Goal: Task Accomplishment & Management: Manage account settings

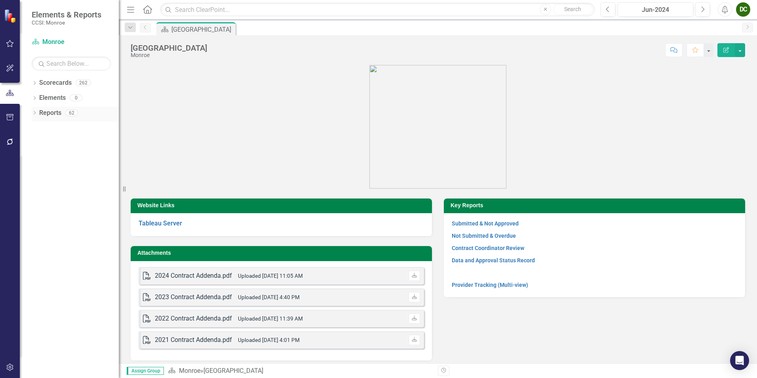
click at [35, 112] on icon "Dropdown" at bounding box center [35, 113] width 6 height 4
click at [34, 115] on icon "Dropdown" at bounding box center [33, 113] width 4 height 6
click at [33, 114] on icon "Dropdown" at bounding box center [35, 113] width 6 height 4
click at [39, 185] on icon at bounding box center [38, 185] width 2 height 4
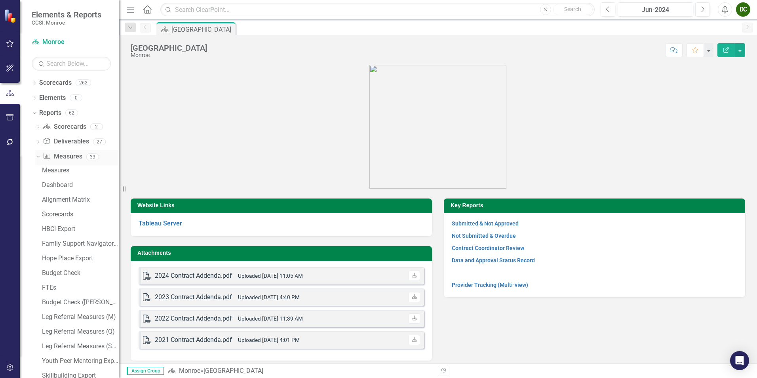
click at [38, 155] on icon "Dropdown" at bounding box center [37, 157] width 4 height 6
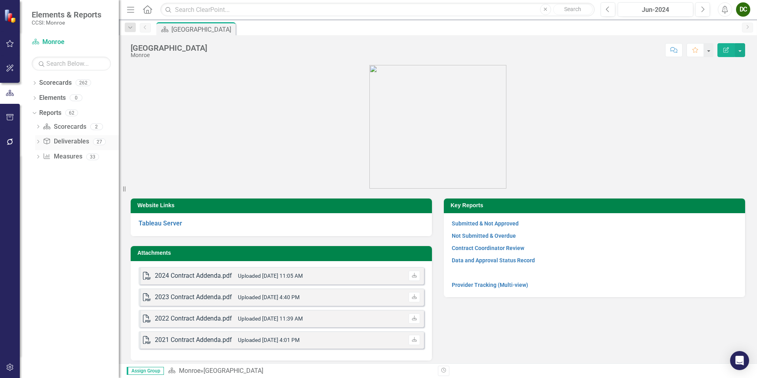
click at [38, 141] on icon at bounding box center [38, 142] width 2 height 4
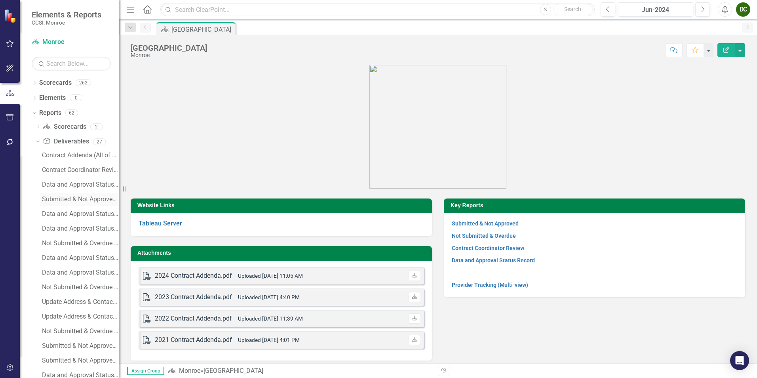
click at [56, 196] on div "Submitted & Not Approved (Addenda)" at bounding box center [80, 199] width 77 height 7
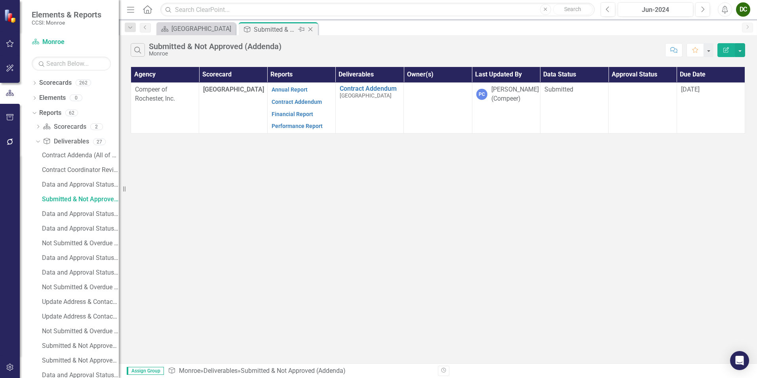
click at [311, 29] on icon at bounding box center [311, 29] width 4 height 4
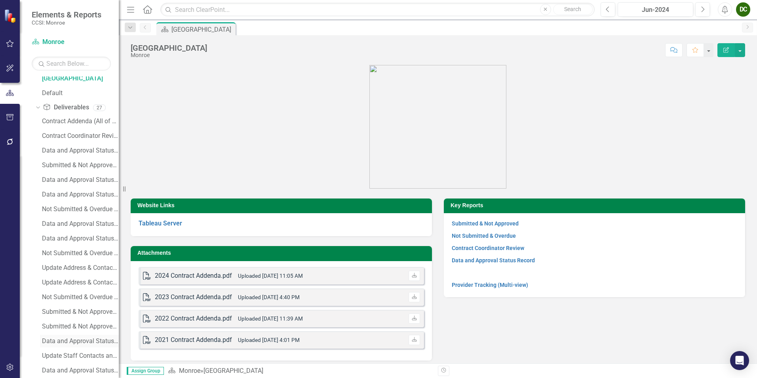
scroll to position [79, 0]
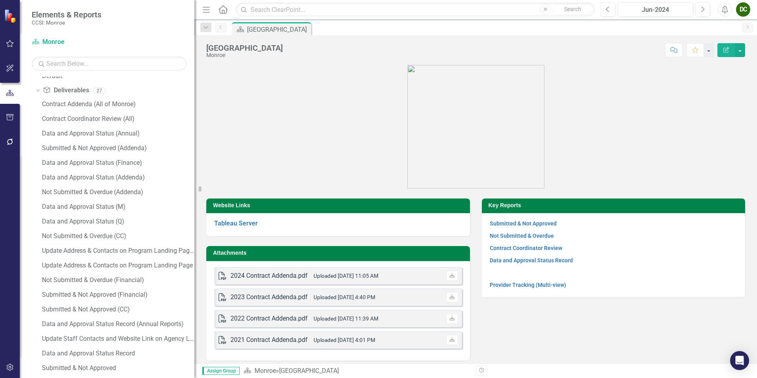
drag, startPoint x: 128, startPoint y: 189, endPoint x: 194, endPoint y: 197, distance: 67.4
click at [194, 197] on div "Resize" at bounding box center [197, 189] width 6 height 378
click at [114, 292] on div "Submitted & Not Approved (Financial)" at bounding box center [118, 294] width 152 height 7
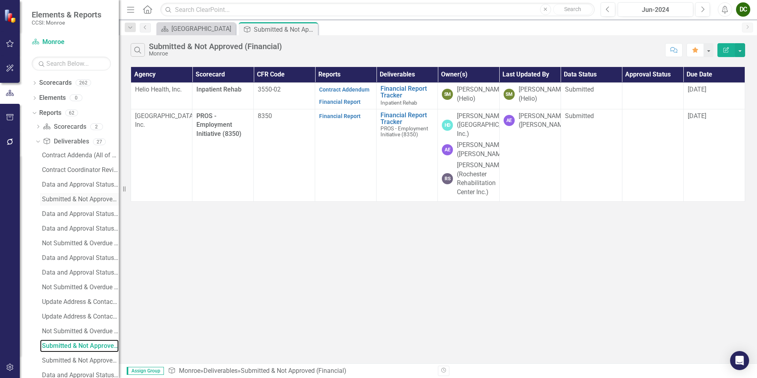
drag, startPoint x: 202, startPoint y: 187, endPoint x: 102, endPoint y: 201, distance: 101.2
click at [102, 201] on div "Elements & Reports CCSI: Monroe Scorecard Monroe Search Dropdown Scorecards 262…" at bounding box center [59, 189] width 119 height 378
click at [643, 12] on div "Jun-2024" at bounding box center [656, 10] width 70 height 10
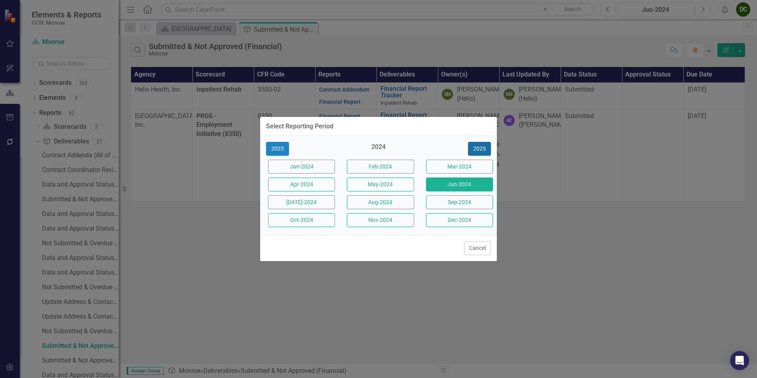
click at [473, 146] on button "2025" at bounding box center [479, 149] width 23 height 14
click at [476, 185] on button "Jun-2025" at bounding box center [459, 184] width 67 height 14
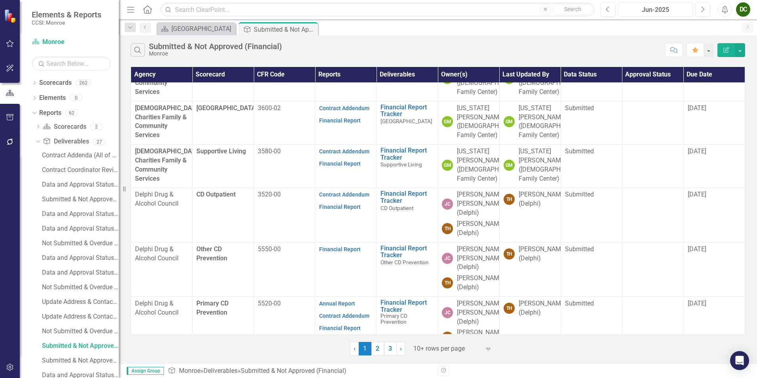
scroll to position [278, 0]
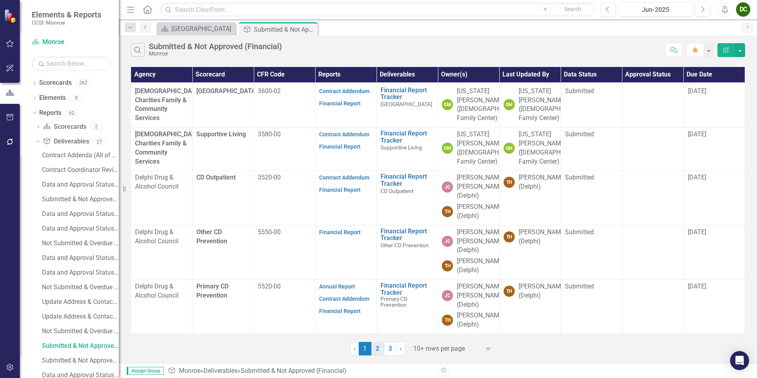
click at [374, 351] on link "2" at bounding box center [378, 348] width 13 height 13
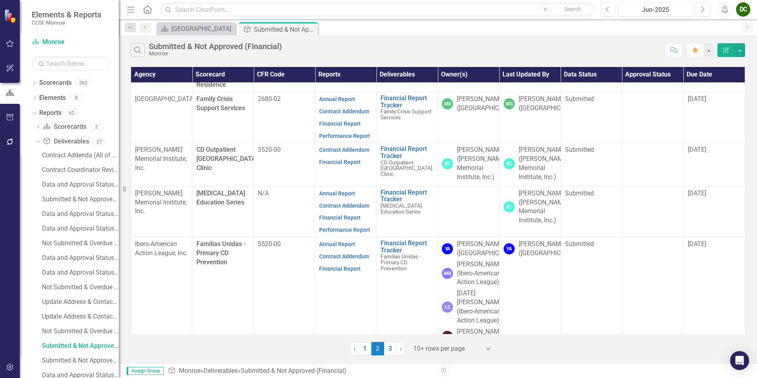
scroll to position [0, 0]
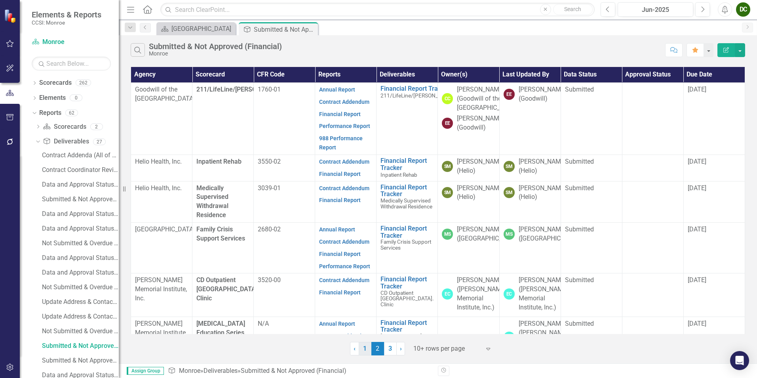
click at [369, 346] on link "1" at bounding box center [365, 348] width 13 height 13
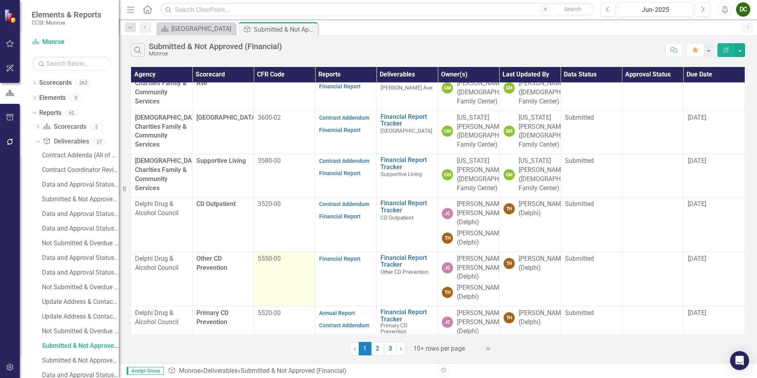
scroll to position [278, 0]
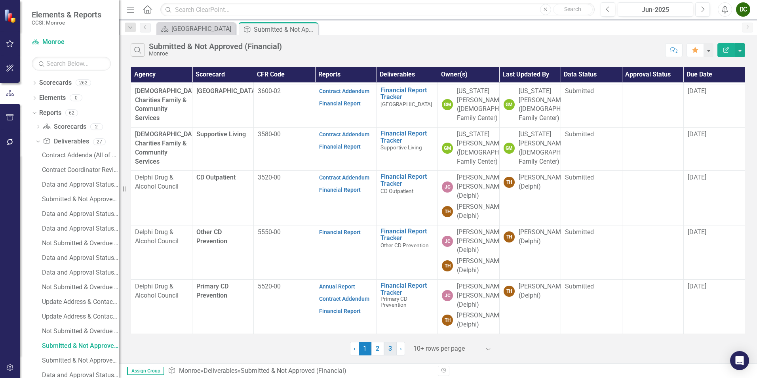
click at [389, 349] on link "3" at bounding box center [390, 348] width 13 height 13
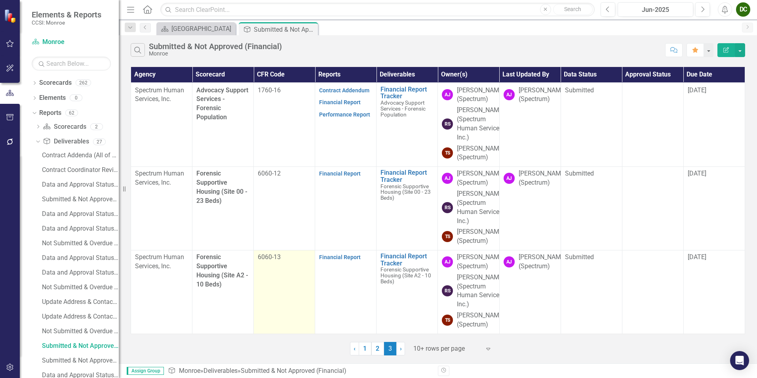
scroll to position [231, 0]
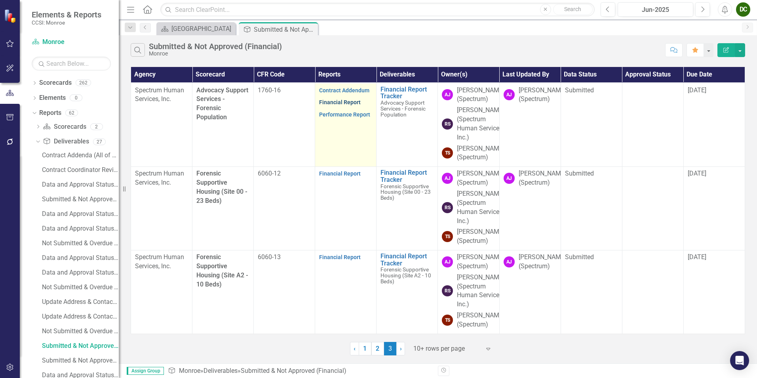
click at [328, 105] on link "Financial Report" at bounding box center [340, 102] width 42 height 6
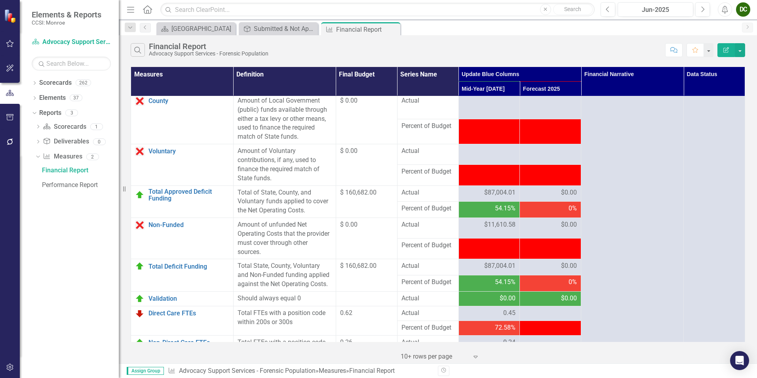
scroll to position [823, 0]
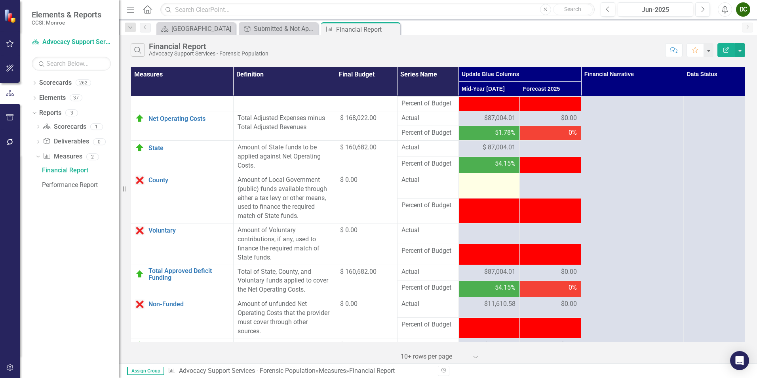
click at [496, 185] on div at bounding box center [489, 180] width 53 height 10
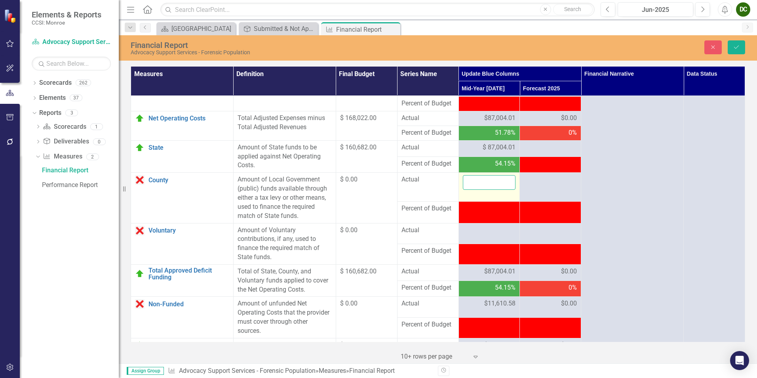
click at [496, 190] on input "number" at bounding box center [489, 182] width 53 height 15
type input "0"
click at [484, 235] on div at bounding box center [489, 231] width 53 height 10
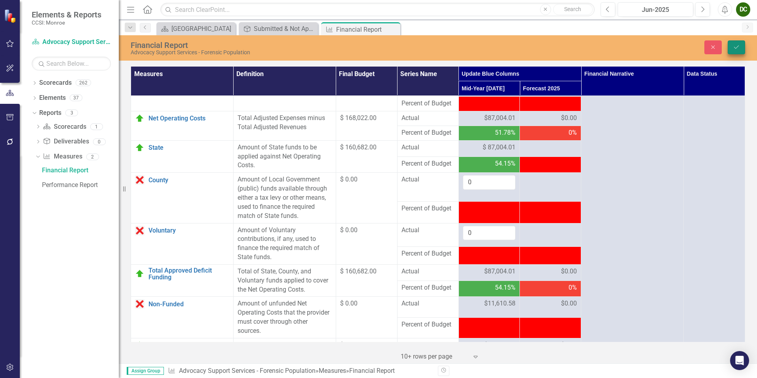
type input "0"
click at [733, 49] on icon "Save" at bounding box center [736, 47] width 7 height 6
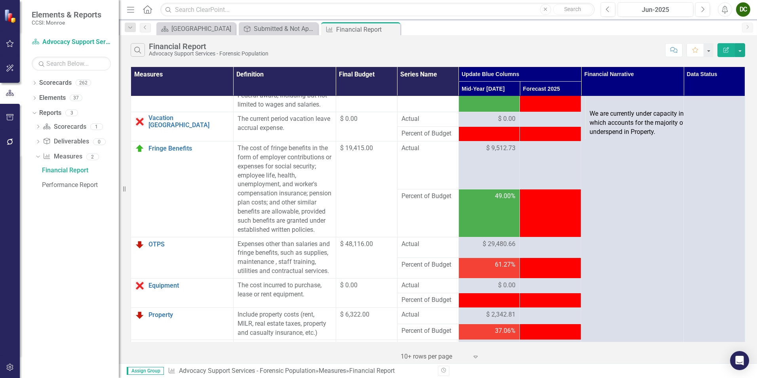
scroll to position [0, 0]
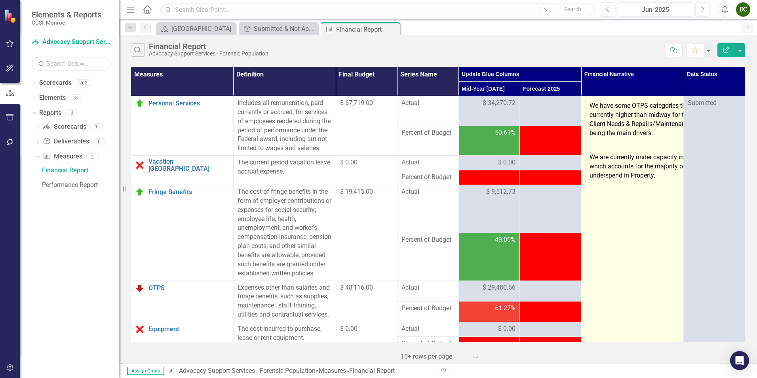
click at [634, 145] on p at bounding box center [656, 145] width 132 height 12
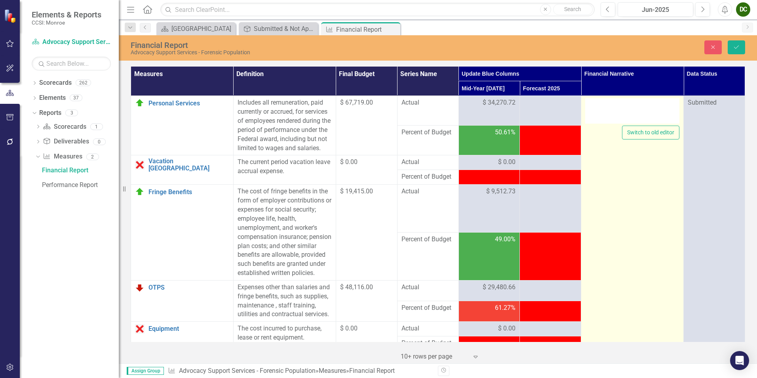
type textarea "<table border="0" width="355" cellspacing="0" cellpadding="0"> <colgroup> <col …"
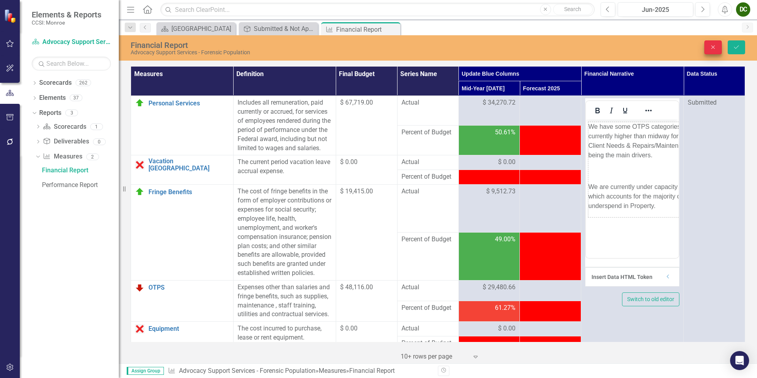
click at [714, 47] on icon "Close" at bounding box center [713, 47] width 7 height 6
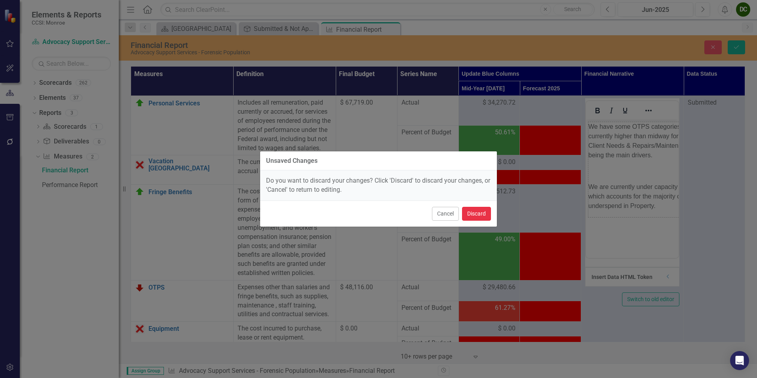
click at [477, 215] on button "Discard" at bounding box center [476, 214] width 29 height 14
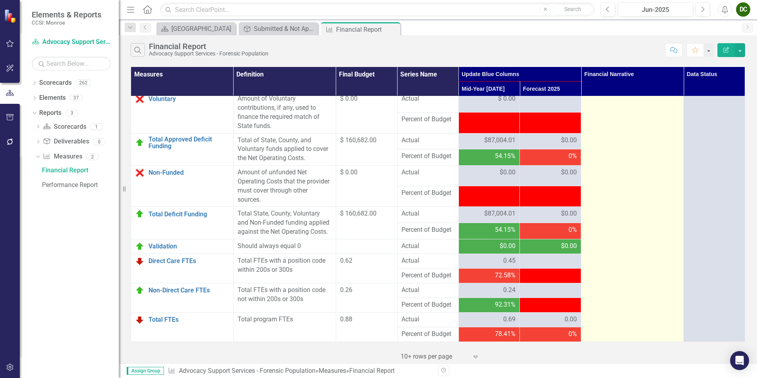
scroll to position [982, 0]
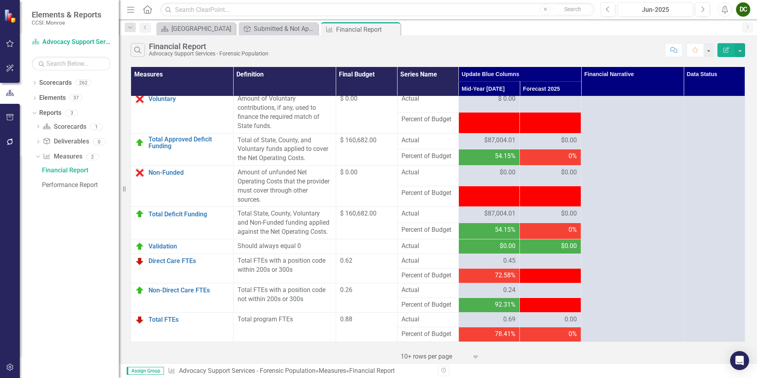
drag, startPoint x: 351, startPoint y: 46, endPoint x: 356, endPoint y: 43, distance: 6.4
click at [351, 46] on div "Search Financial Report Advocacy Support Services - Forensic Population" at bounding box center [396, 49] width 531 height 13
click at [392, 29] on icon "Close" at bounding box center [393, 29] width 8 height 6
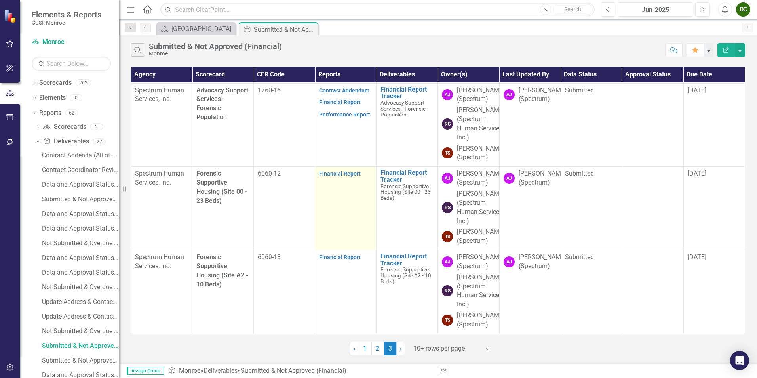
scroll to position [350, 0]
click at [337, 170] on link "Financial Report" at bounding box center [340, 173] width 42 height 6
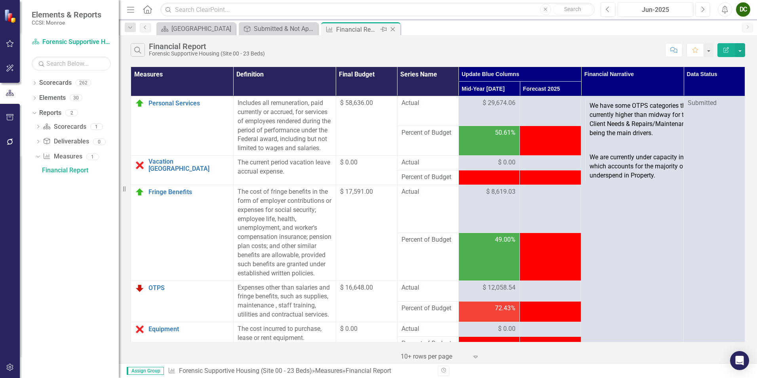
click at [393, 27] on icon "Close" at bounding box center [393, 29] width 8 height 6
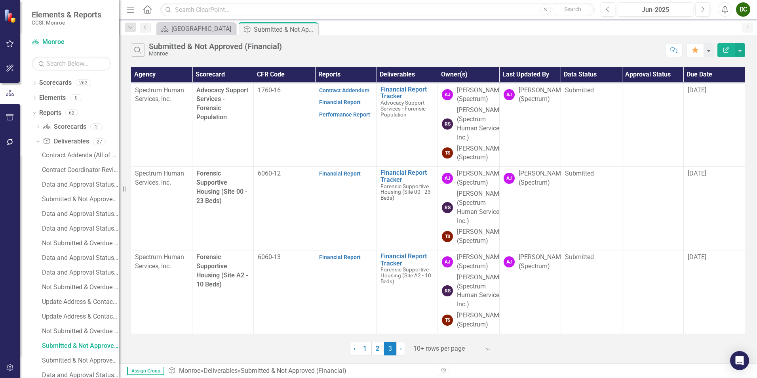
scroll to position [350, 0]
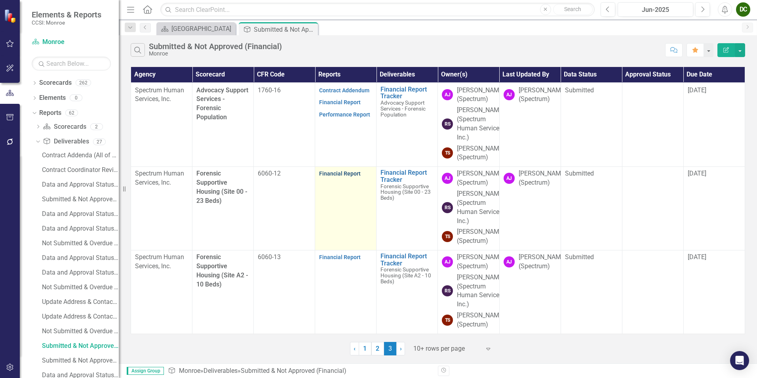
click at [334, 170] on link "Financial Report" at bounding box center [340, 173] width 42 height 6
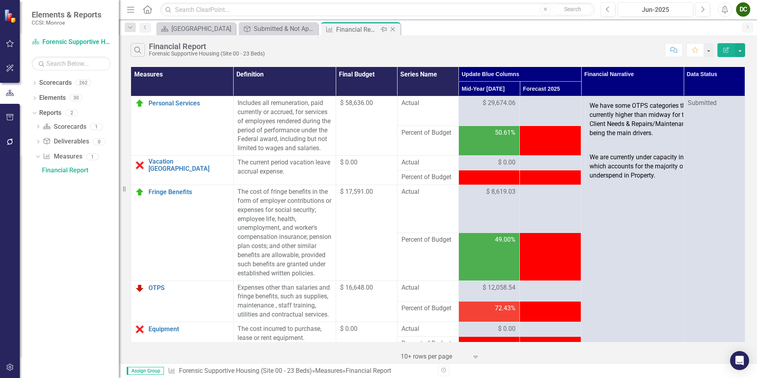
click at [392, 28] on icon "Close" at bounding box center [393, 29] width 8 height 6
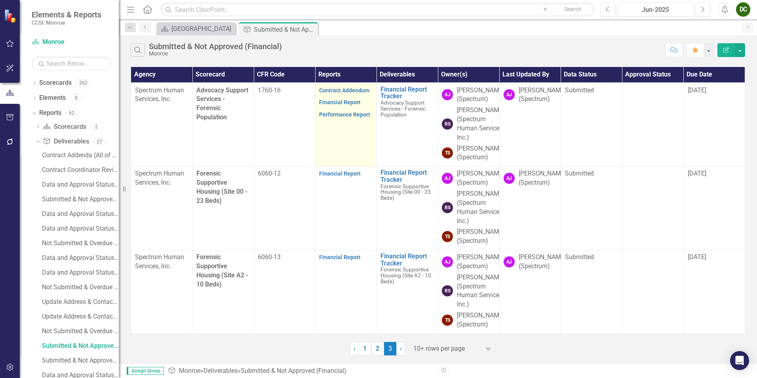
scroll to position [350, 0]
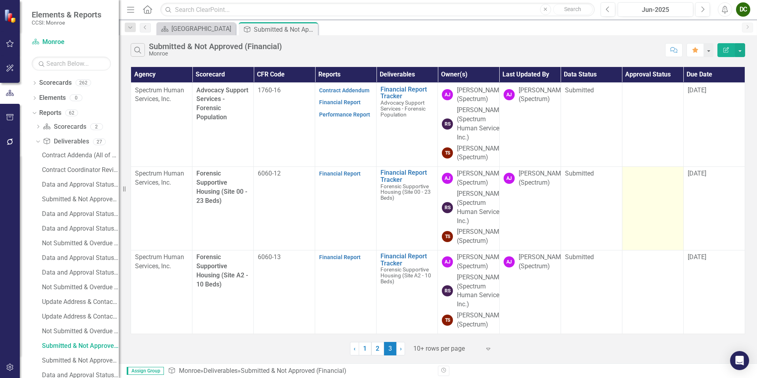
click at [643, 167] on td at bounding box center [652, 209] width 61 height 84
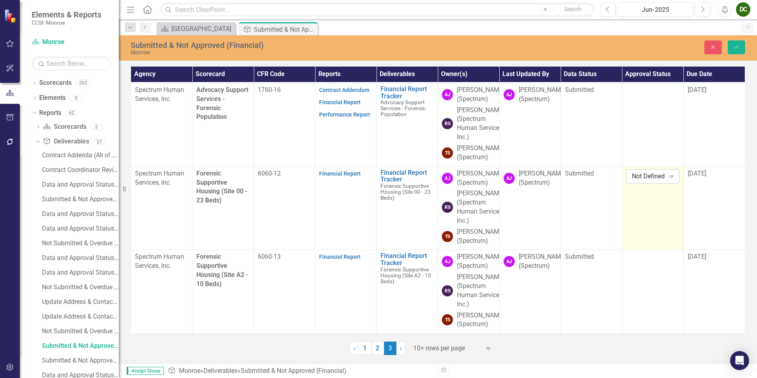
drag, startPoint x: 643, startPoint y: 143, endPoint x: 637, endPoint y: 137, distance: 9.0
click at [637, 172] on div "Not Defined" at bounding box center [649, 176] width 34 height 9
click at [646, 166] on div "Approved" at bounding box center [659, 166] width 51 height 9
click at [734, 44] on button "Save" at bounding box center [736, 47] width 17 height 14
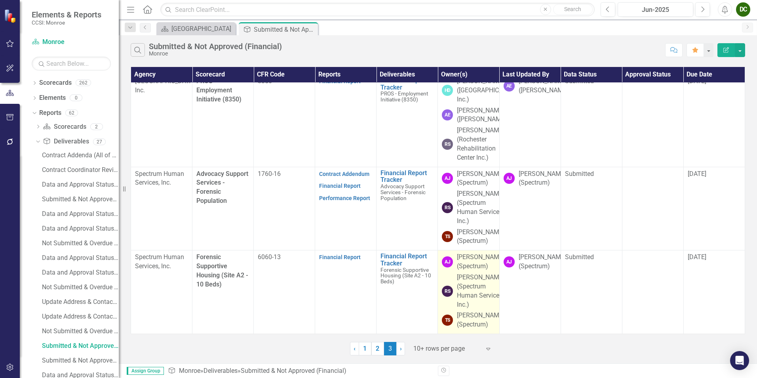
scroll to position [248, 0]
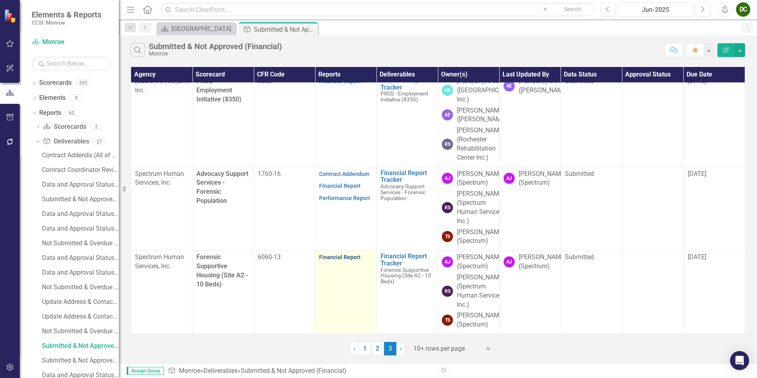
click at [339, 254] on link "Financial Report" at bounding box center [340, 257] width 42 height 6
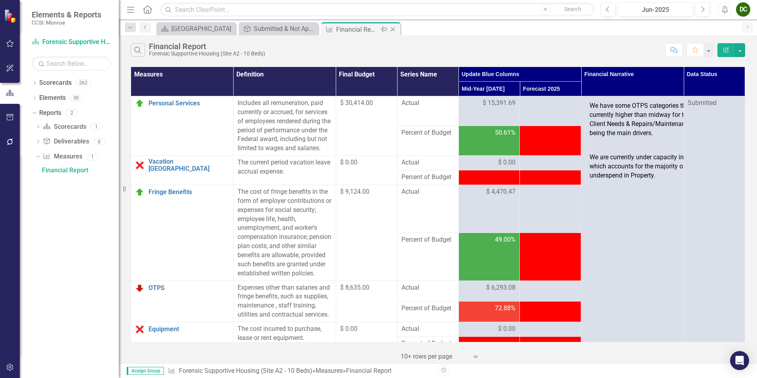
click at [394, 30] on icon "Close" at bounding box center [393, 29] width 8 height 6
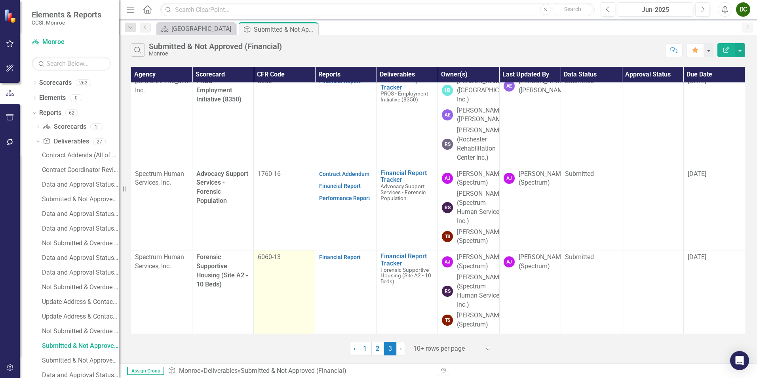
scroll to position [248, 0]
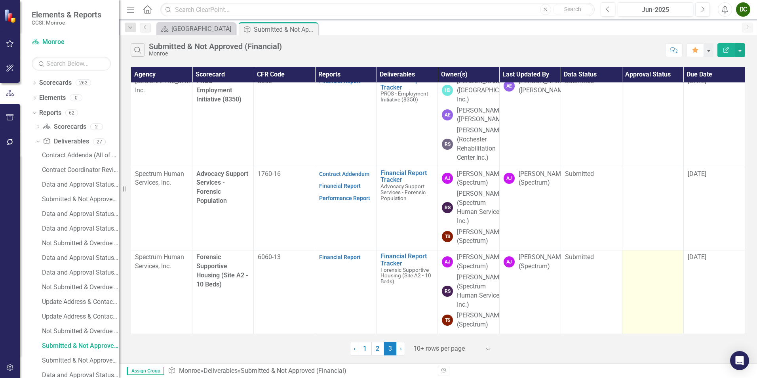
click at [652, 258] on td at bounding box center [652, 292] width 61 height 84
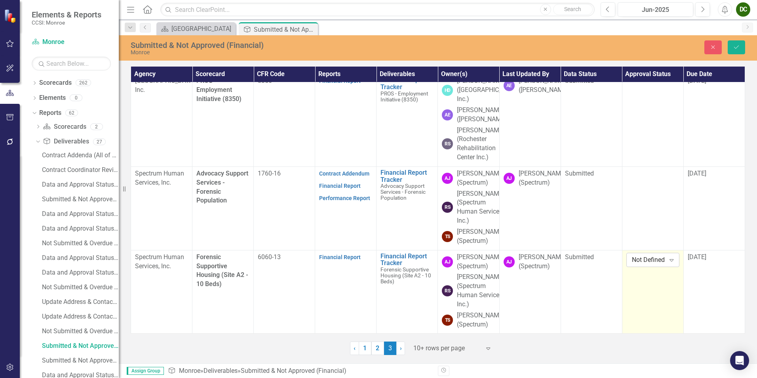
drag, startPoint x: 652, startPoint y: 258, endPoint x: 641, endPoint y: 241, distance: 20.2
click at [641, 255] on div "Not Defined" at bounding box center [649, 259] width 34 height 9
click at [645, 264] on div "Approved" at bounding box center [659, 268] width 51 height 9
click at [737, 52] on button "Save" at bounding box center [736, 47] width 17 height 14
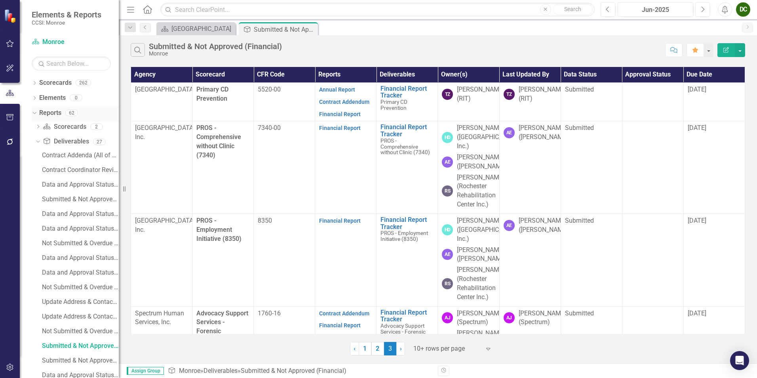
click at [35, 114] on icon "Dropdown" at bounding box center [33, 113] width 4 height 6
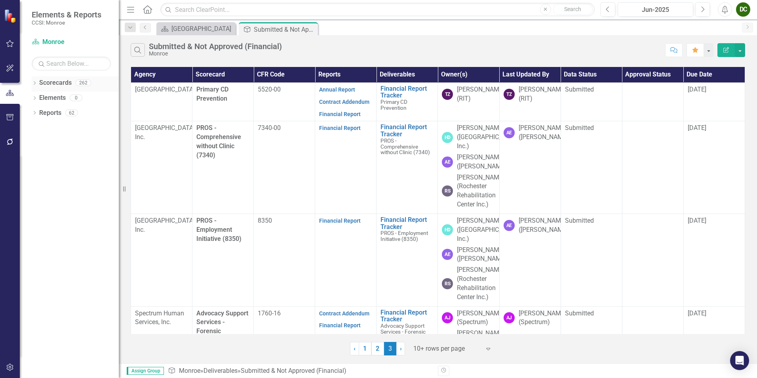
click at [36, 82] on icon "Dropdown" at bounding box center [35, 84] width 6 height 4
click at [36, 97] on icon "Dropdown" at bounding box center [39, 97] width 6 height 5
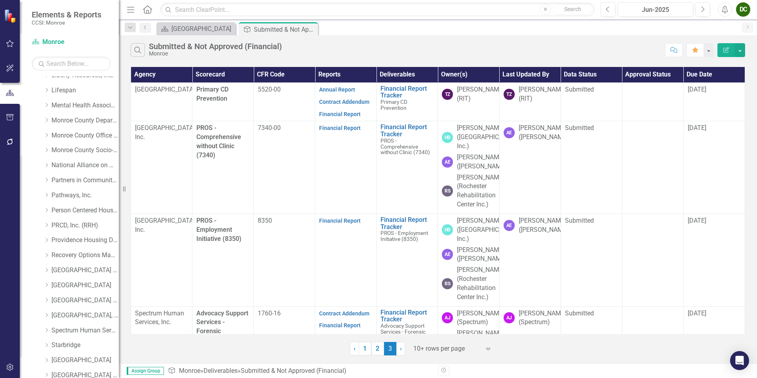
scroll to position [388, 0]
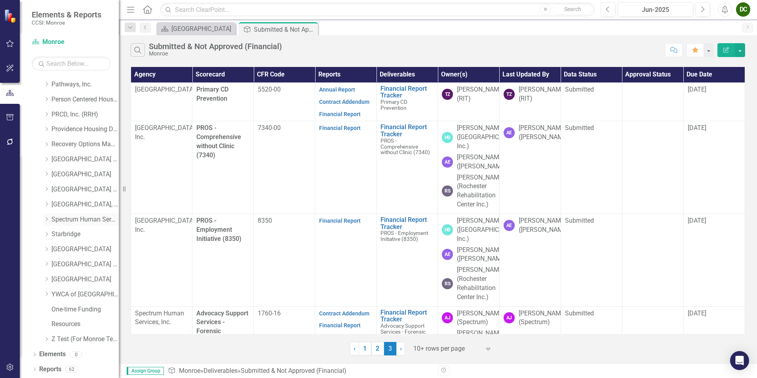
click at [44, 218] on icon "Dropdown" at bounding box center [47, 219] width 6 height 5
click at [44, 219] on icon "Dropdown" at bounding box center [46, 218] width 5 height 6
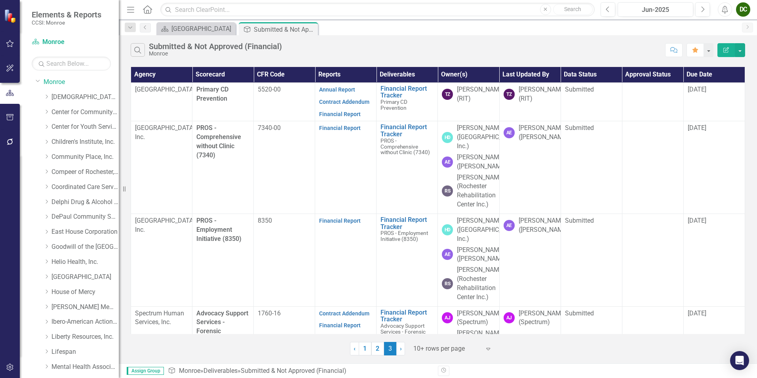
scroll to position [0, 0]
click at [33, 86] on div "Dropdown" at bounding box center [35, 84] width 6 height 4
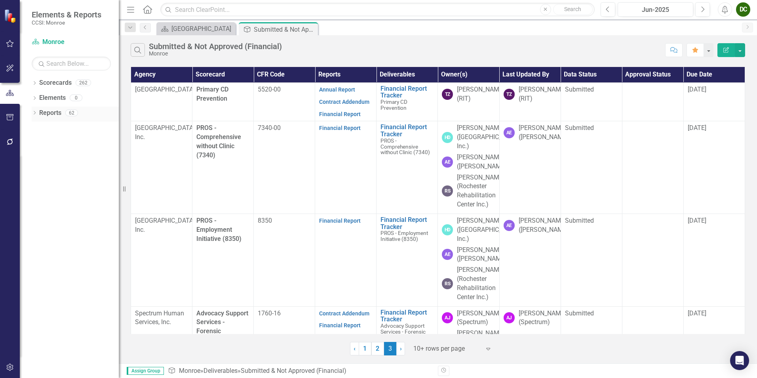
click at [33, 114] on icon "Dropdown" at bounding box center [35, 113] width 6 height 4
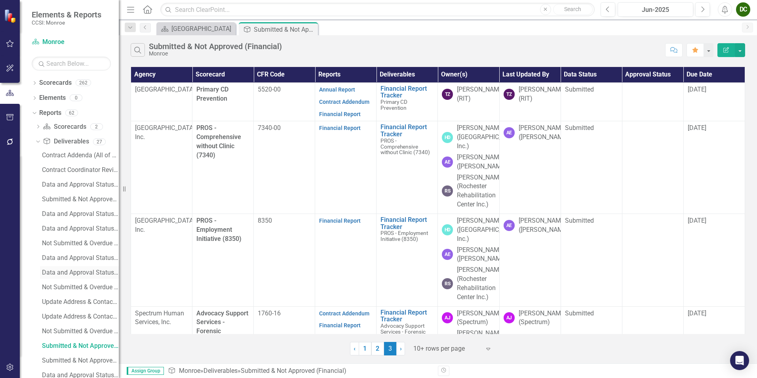
scroll to position [119, 0]
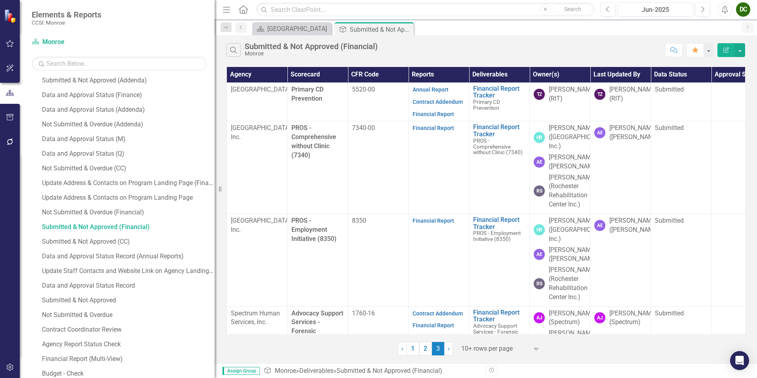
drag, startPoint x: 127, startPoint y: 186, endPoint x: 217, endPoint y: 192, distance: 90.9
click at [217, 192] on div "Resize" at bounding box center [218, 189] width 6 height 378
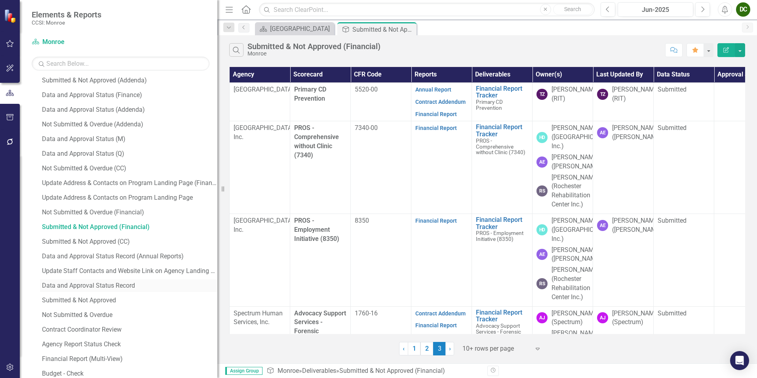
click at [70, 280] on link "Data and Approval Status Record" at bounding box center [128, 285] width 177 height 13
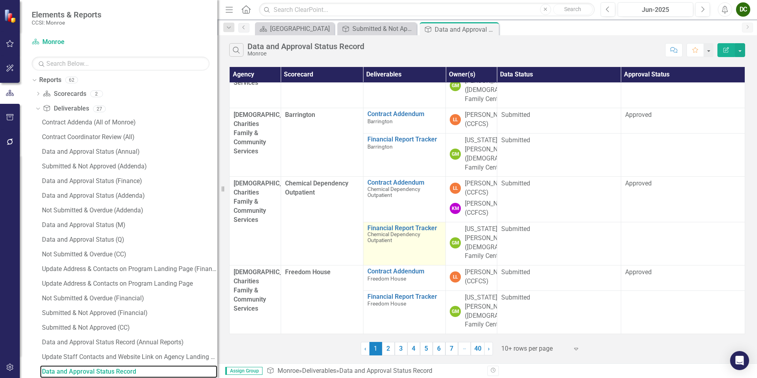
scroll to position [198, 0]
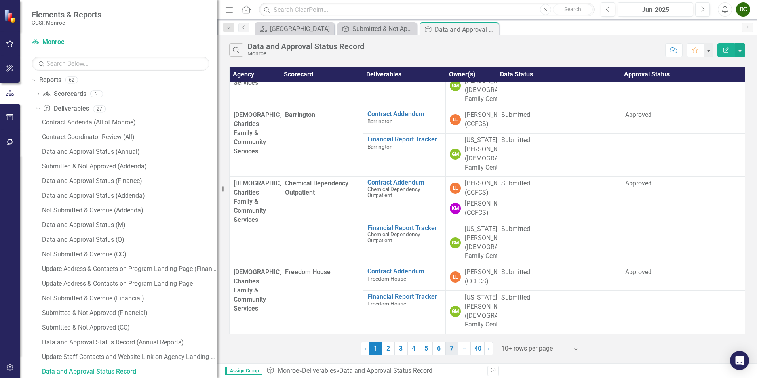
click at [450, 347] on link "7" at bounding box center [452, 348] width 13 height 13
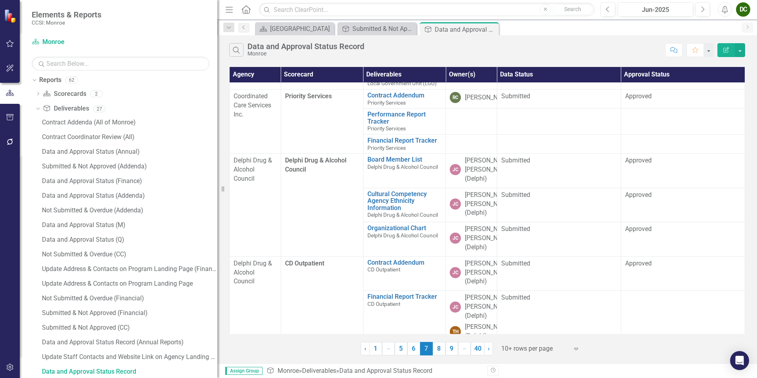
scroll to position [90, 0]
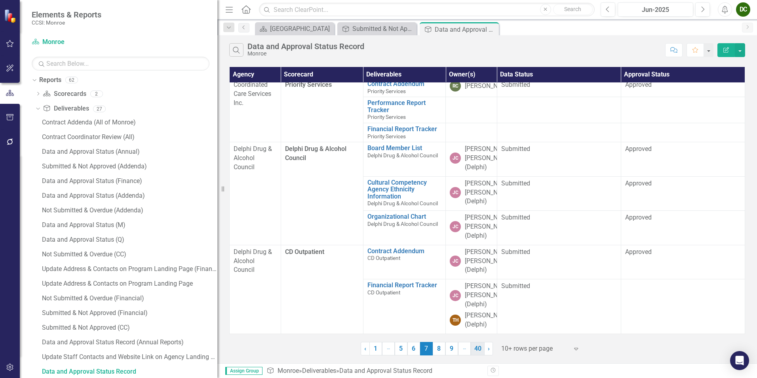
click at [478, 352] on link "40" at bounding box center [478, 348] width 14 height 13
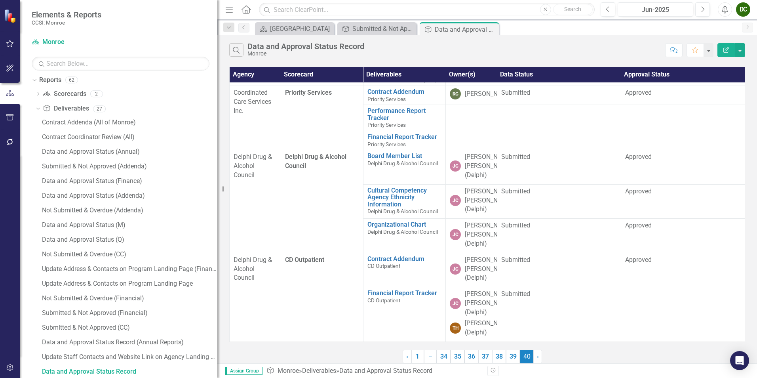
scroll to position [0, 0]
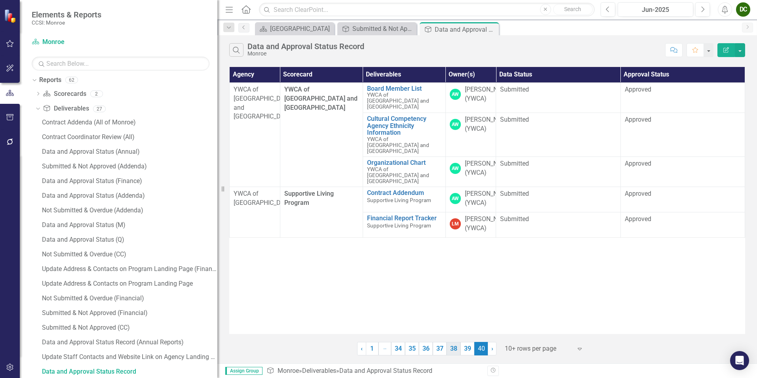
click at [455, 352] on link "38" at bounding box center [454, 348] width 14 height 13
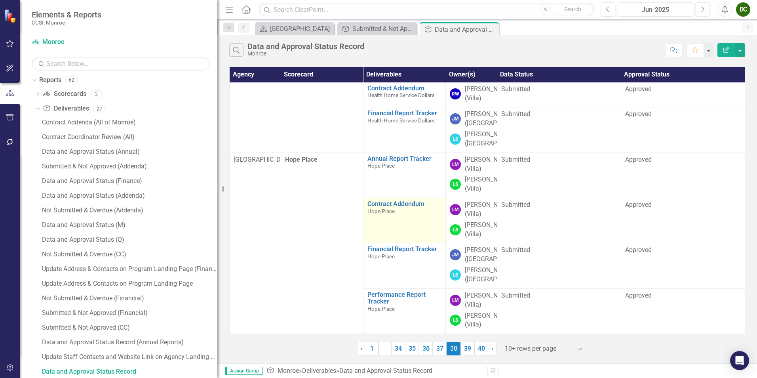
scroll to position [238, 0]
click at [427, 345] on link "36" at bounding box center [426, 348] width 14 height 13
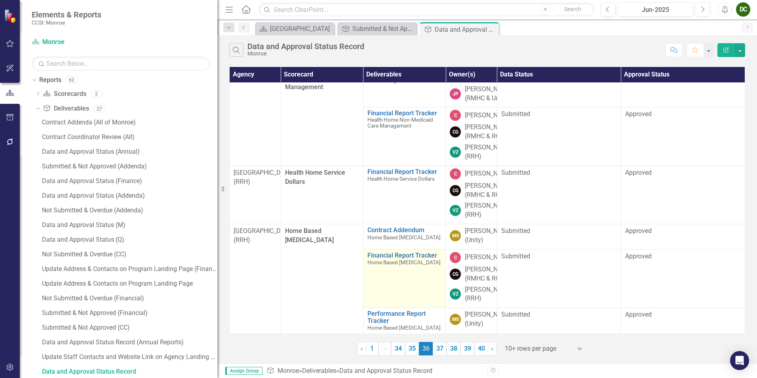
scroll to position [421, 0]
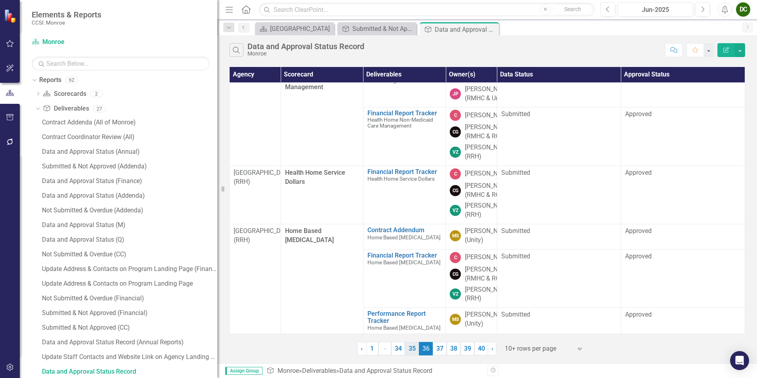
click at [412, 344] on link "35" at bounding box center [412, 348] width 14 height 13
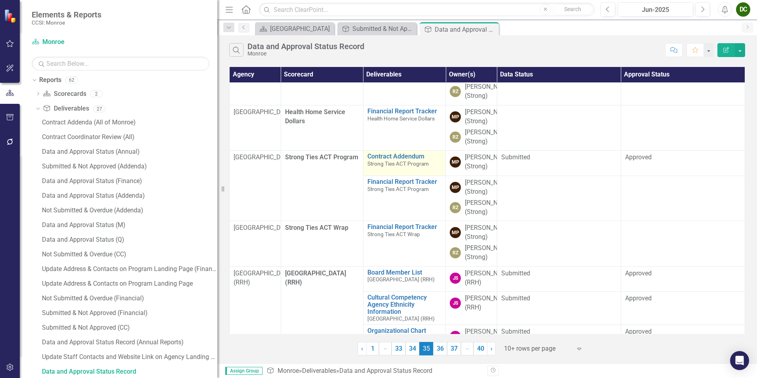
scroll to position [38, 0]
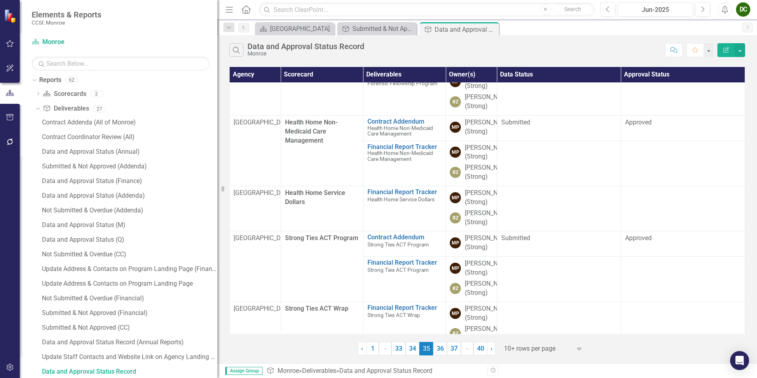
click at [412, 343] on link "34" at bounding box center [413, 348] width 14 height 13
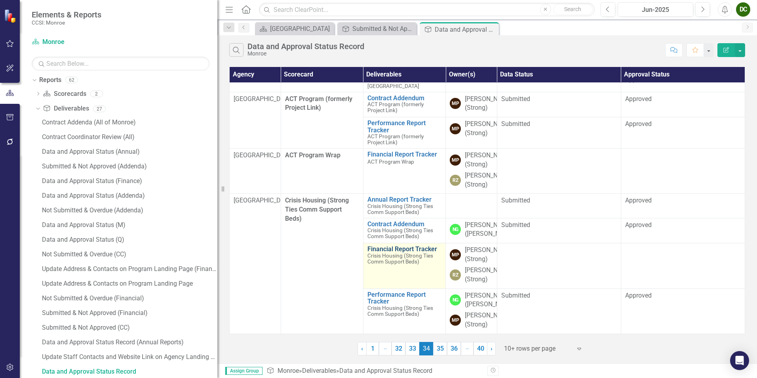
scroll to position [137, 0]
click at [415, 349] on link "33" at bounding box center [413, 348] width 14 height 13
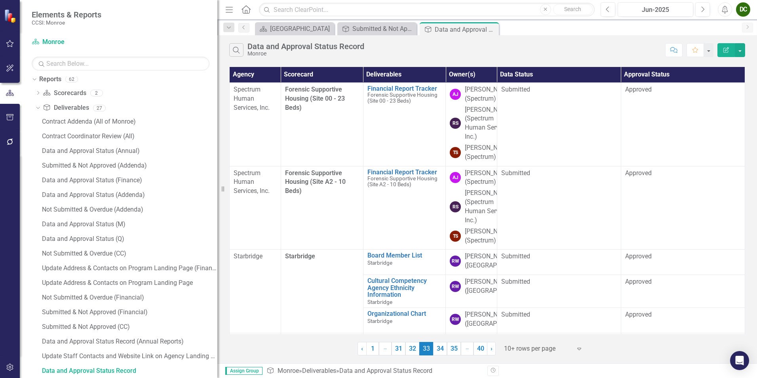
scroll to position [25, 0]
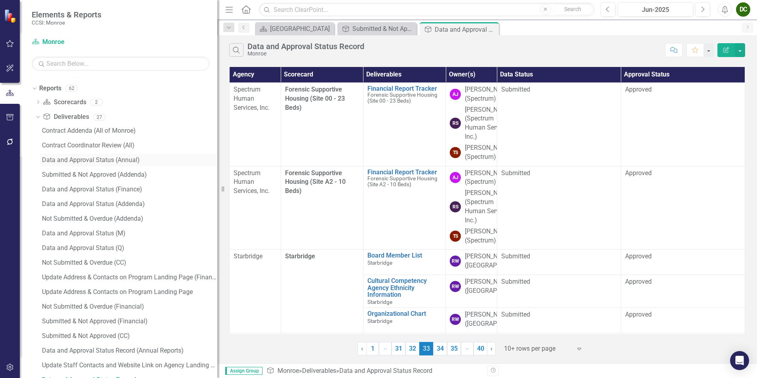
click at [88, 159] on div "Data and Approval Status (Annual)" at bounding box center [129, 159] width 175 height 7
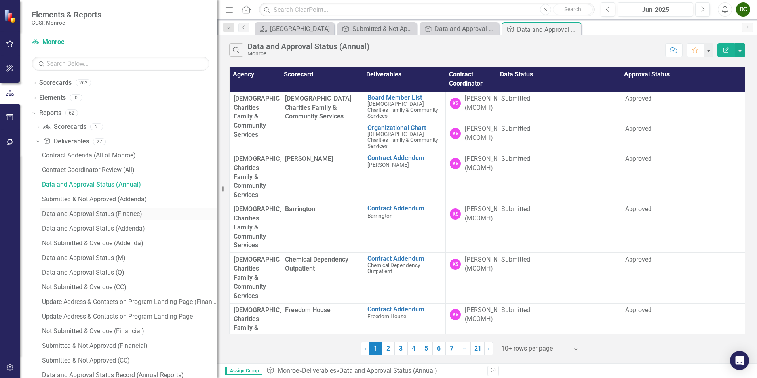
click at [92, 213] on div "Data and Approval Status (Finance)" at bounding box center [129, 213] width 175 height 7
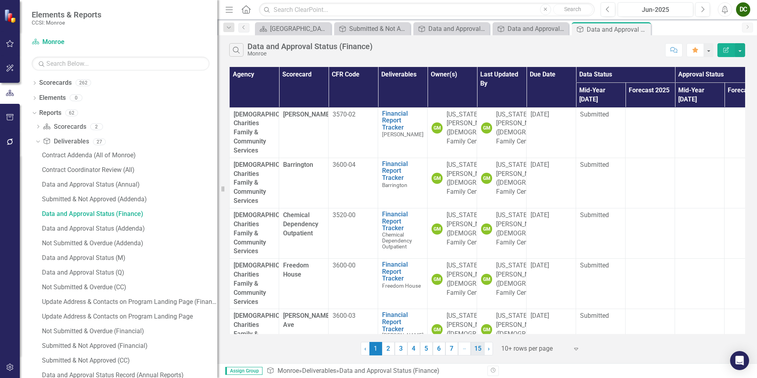
click at [478, 349] on link "15" at bounding box center [478, 348] width 14 height 13
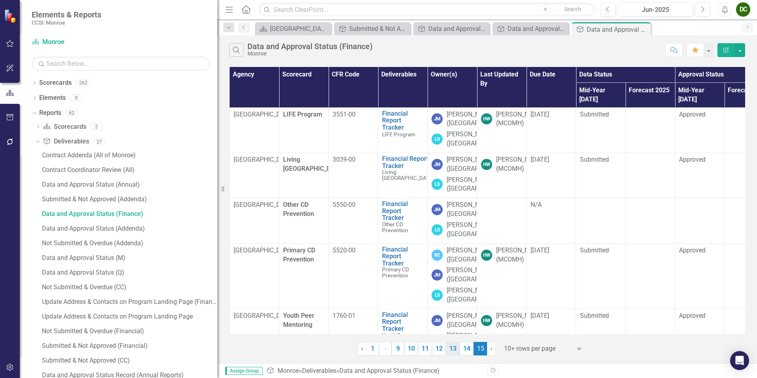
click at [450, 349] on link "13" at bounding box center [453, 348] width 14 height 13
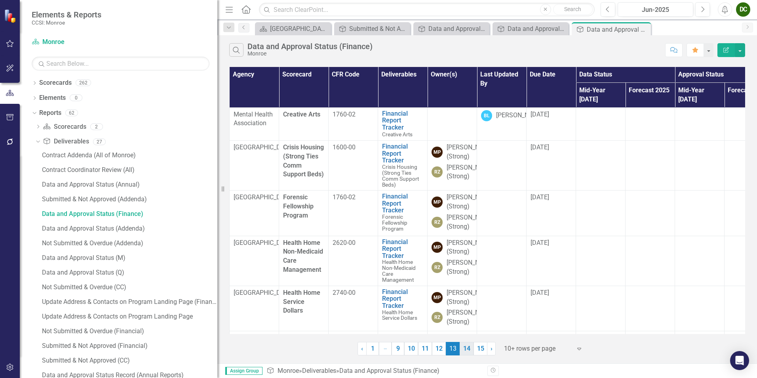
click at [468, 349] on link "14" at bounding box center [467, 348] width 14 height 13
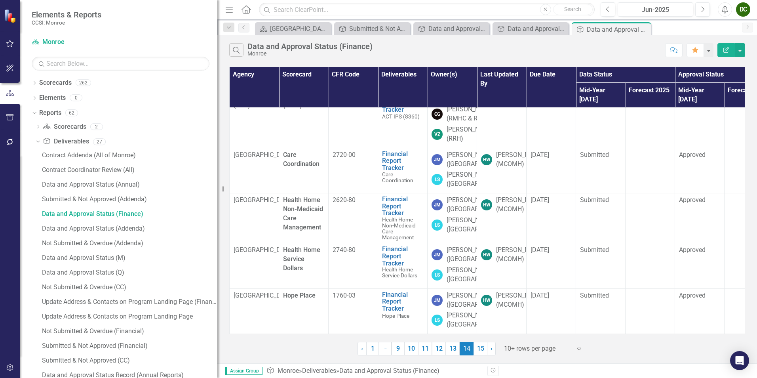
scroll to position [652, 0]
click at [454, 351] on link "13" at bounding box center [453, 348] width 14 height 13
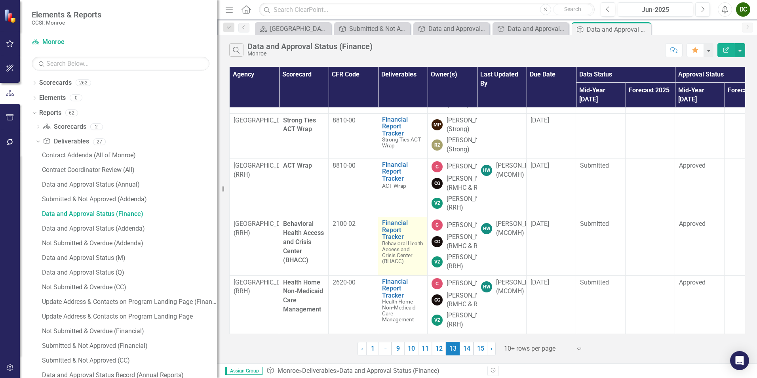
scroll to position [263, 0]
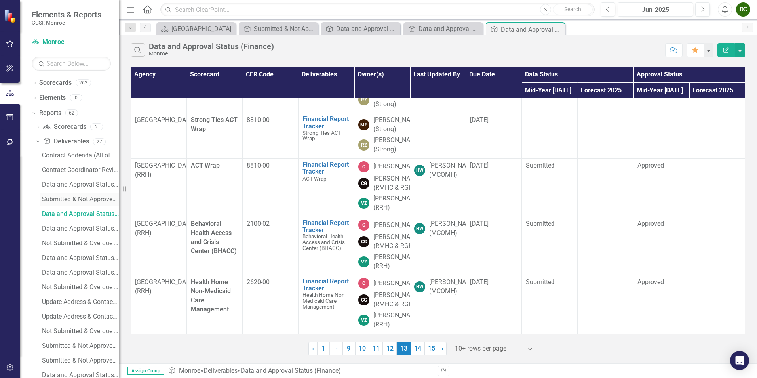
drag, startPoint x: 187, startPoint y: 194, endPoint x: 48, endPoint y: 197, distance: 138.3
click at [48, 196] on div "Elements & Reports CCSI: Monroe Scorecard Monroe Search Dropdown Scorecards 262…" at bounding box center [59, 189] width 119 height 378
click at [389, 351] on link "12" at bounding box center [390, 348] width 14 height 13
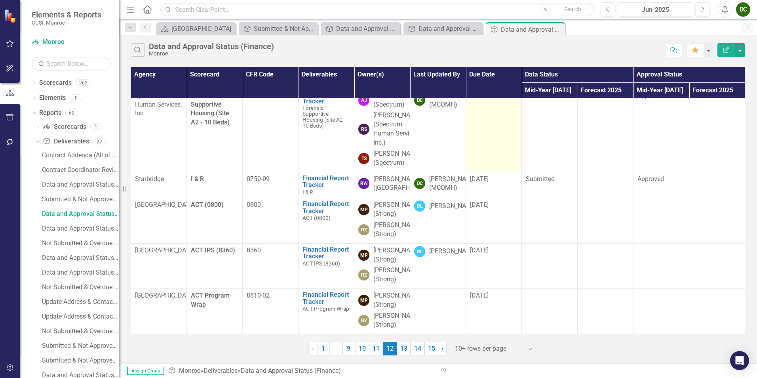
scroll to position [392, 0]
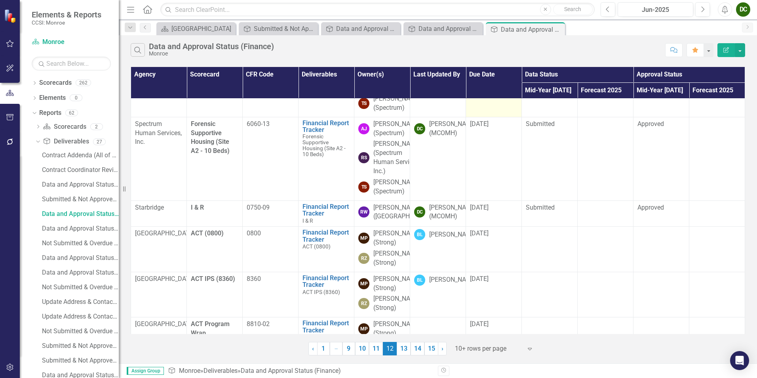
click at [476, 44] on span "[DATE]" at bounding box center [479, 40] width 19 height 8
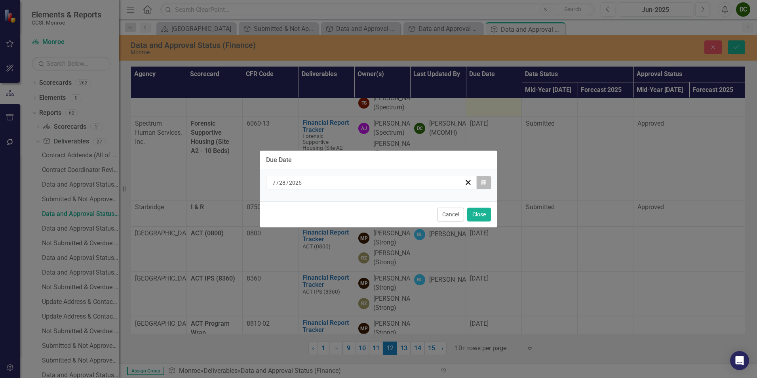
drag, startPoint x: 476, startPoint y: 172, endPoint x: 486, endPoint y: 182, distance: 13.7
click at [486, 182] on icon "Calendar" at bounding box center [484, 183] width 5 height 6
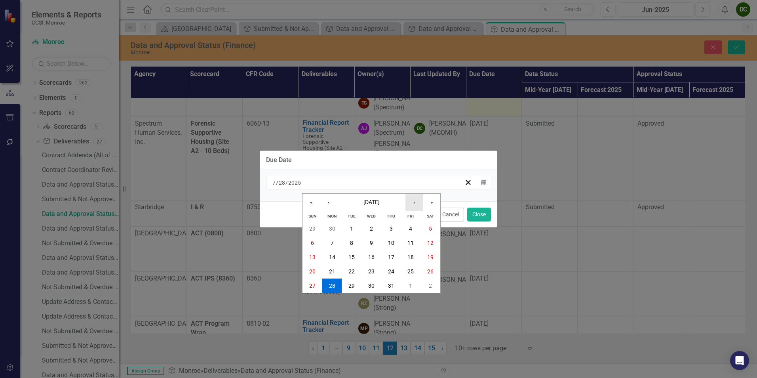
click at [418, 202] on button "›" at bounding box center [414, 202] width 17 height 17
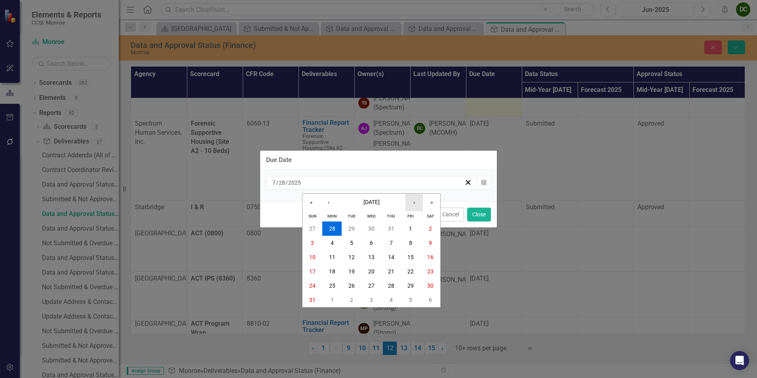
click at [418, 202] on button "›" at bounding box center [414, 202] width 17 height 17
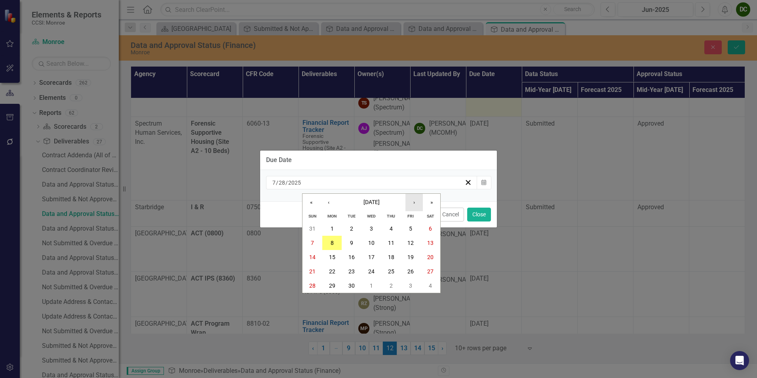
click at [418, 202] on button "›" at bounding box center [414, 202] width 17 height 17
click at [337, 242] on button "6" at bounding box center [332, 243] width 20 height 14
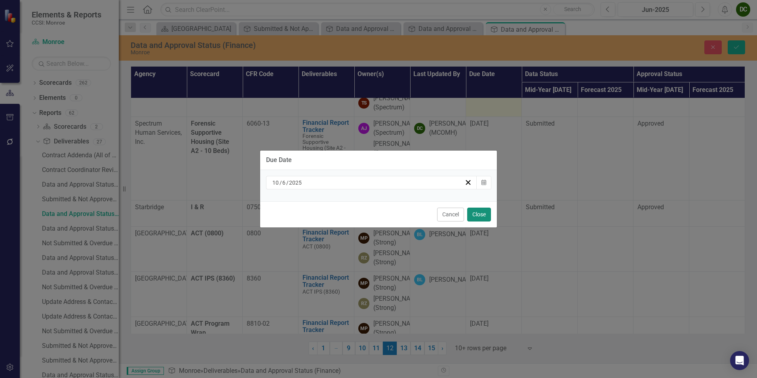
click at [480, 216] on button "Close" at bounding box center [479, 215] width 24 height 14
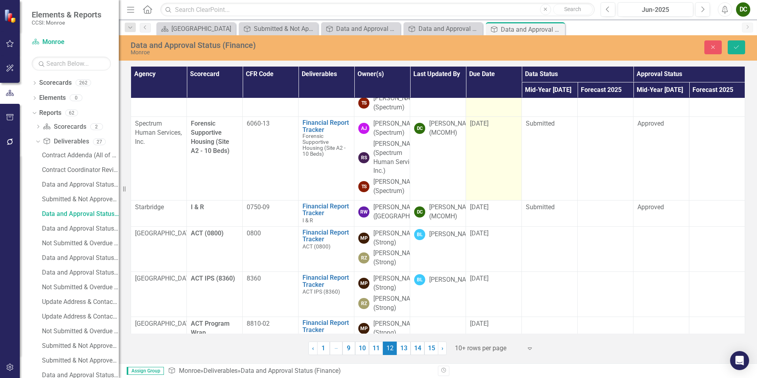
click at [478, 127] on span "[DATE]" at bounding box center [479, 124] width 19 height 8
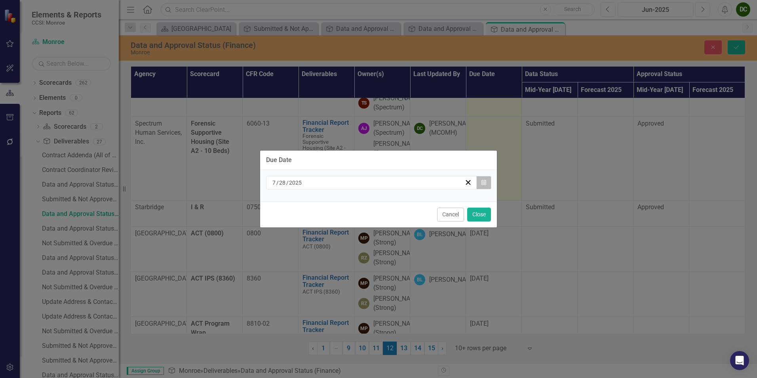
drag, startPoint x: 478, startPoint y: 281, endPoint x: 481, endPoint y: 187, distance: 94.3
click at [481, 187] on button "Calendar" at bounding box center [483, 182] width 15 height 13
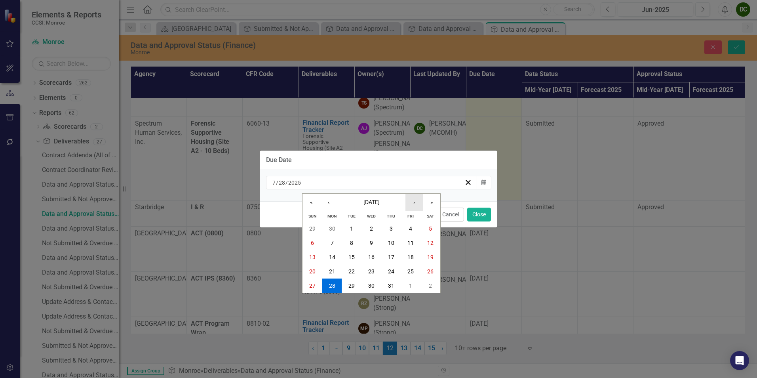
click at [418, 203] on button "›" at bounding box center [414, 202] width 17 height 17
click at [334, 245] on abbr "6" at bounding box center [332, 243] width 3 height 6
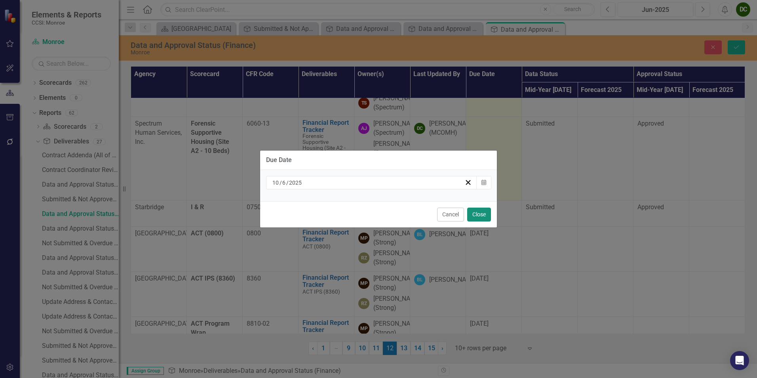
click at [471, 216] on button "Close" at bounding box center [479, 215] width 24 height 14
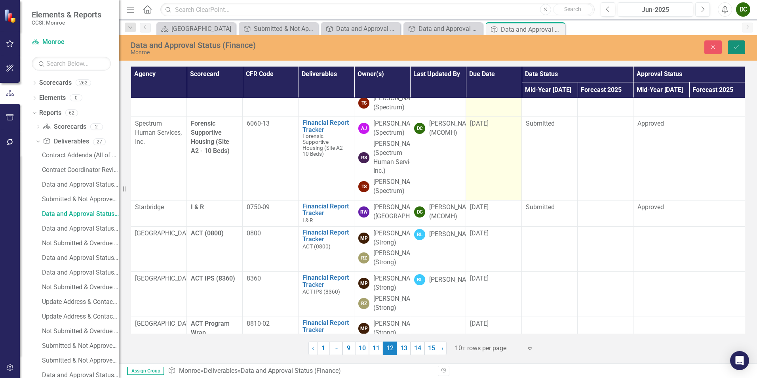
click at [733, 42] on button "Save" at bounding box center [736, 47] width 17 height 14
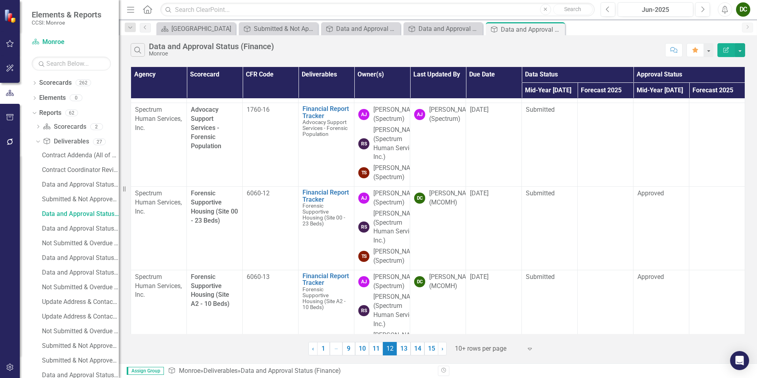
scroll to position [238, 0]
click at [560, 30] on icon "Close" at bounding box center [558, 29] width 8 height 6
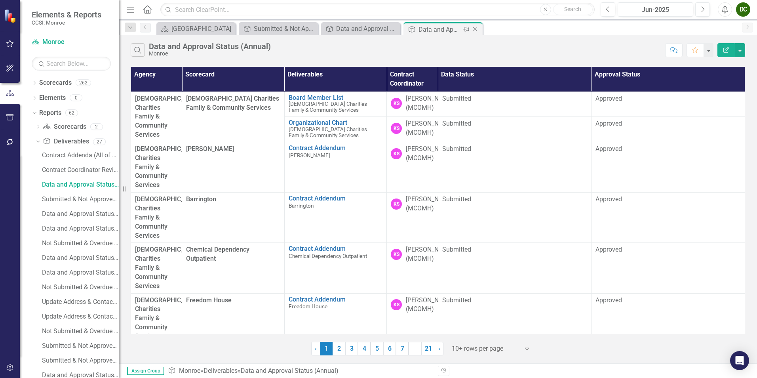
click at [476, 29] on icon "Close" at bounding box center [475, 29] width 8 height 6
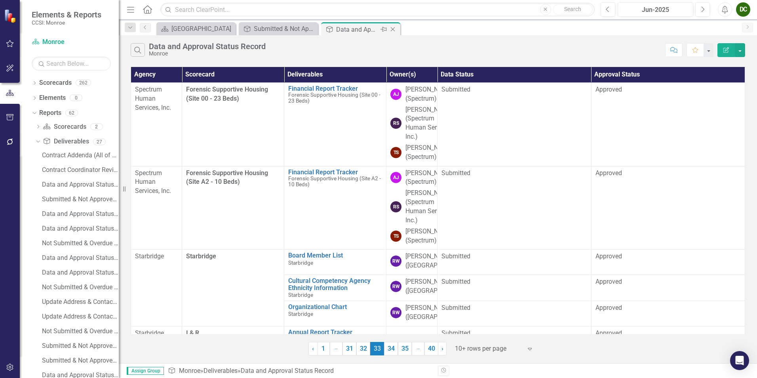
scroll to position [33, 0]
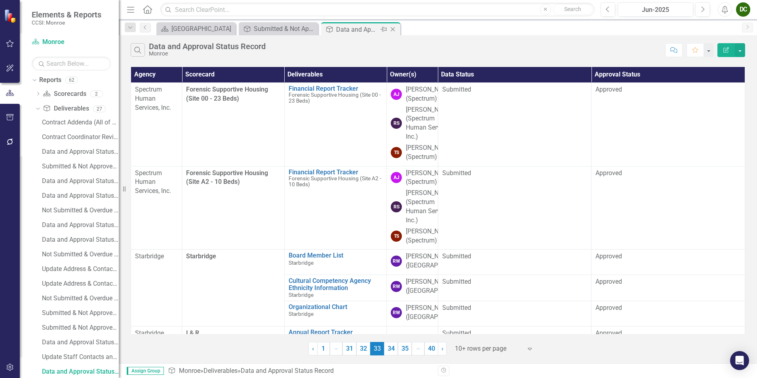
click at [395, 30] on icon "Close" at bounding box center [393, 29] width 8 height 6
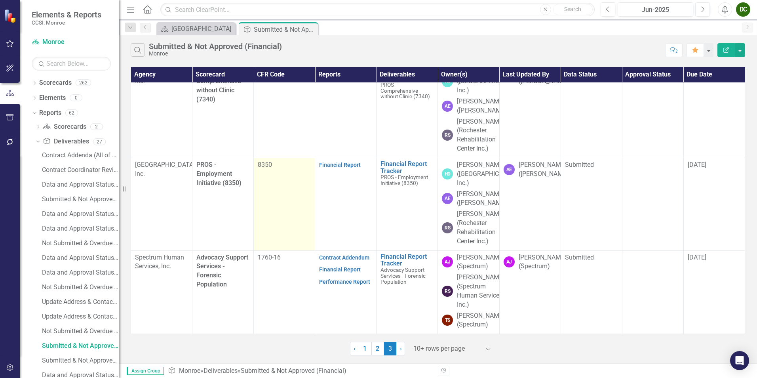
scroll to position [147, 0]
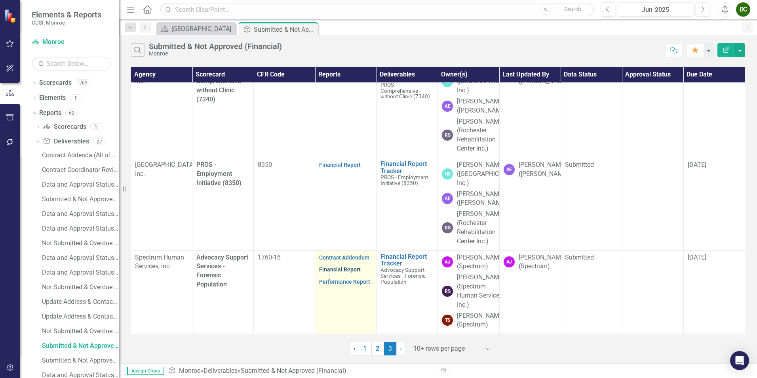
click at [356, 266] on link "Financial Report" at bounding box center [340, 269] width 42 height 6
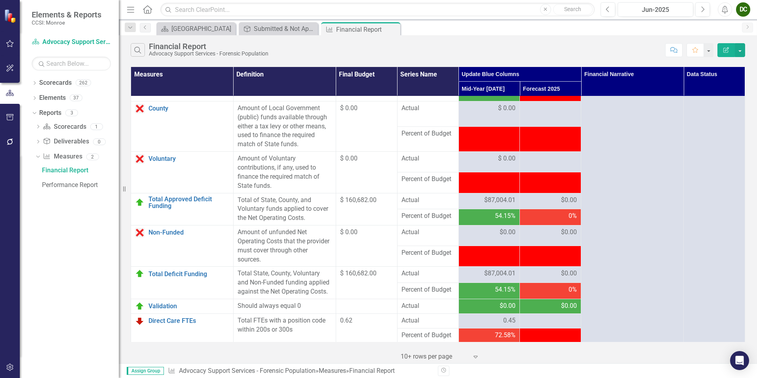
scroll to position [982, 0]
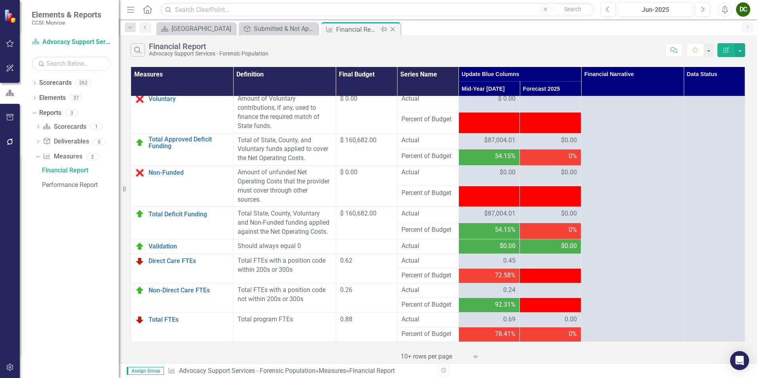
click at [395, 30] on icon "Close" at bounding box center [393, 29] width 8 height 6
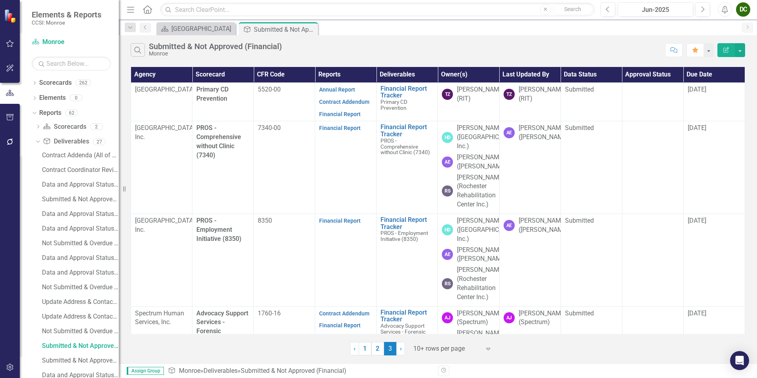
click at [597, 346] on div "‹ Previous 1 2 3 (current) › Next 10+ rows per page Expand" at bounding box center [438, 345] width 615 height 19
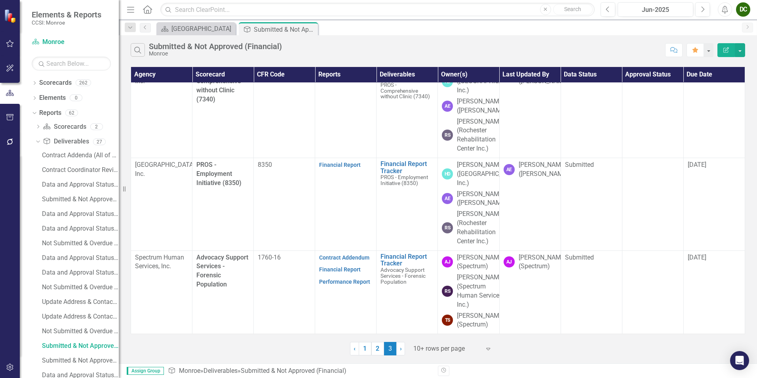
scroll to position [147, 0]
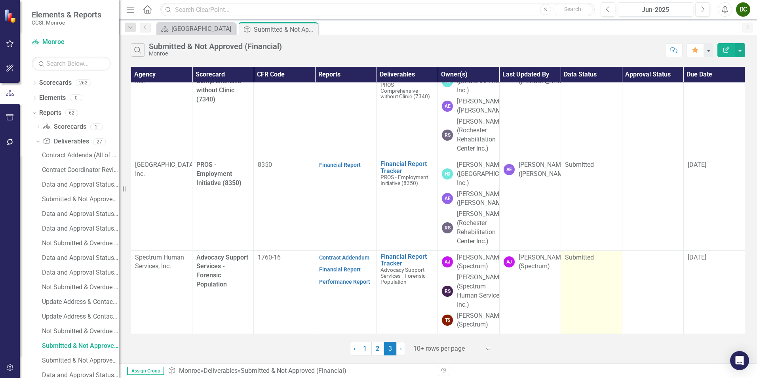
click at [583, 253] on span "Submitted" at bounding box center [579, 257] width 29 height 8
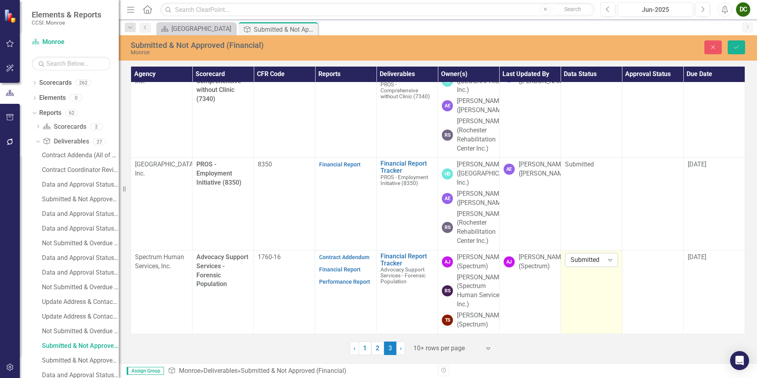
drag, startPoint x: 583, startPoint y: 238, endPoint x: 595, endPoint y: 243, distance: 13.1
click at [595, 255] on div "Submitted" at bounding box center [588, 259] width 34 height 9
click at [591, 265] on div "In Process" at bounding box center [598, 268] width 51 height 9
click at [738, 46] on icon "Save" at bounding box center [736, 47] width 7 height 6
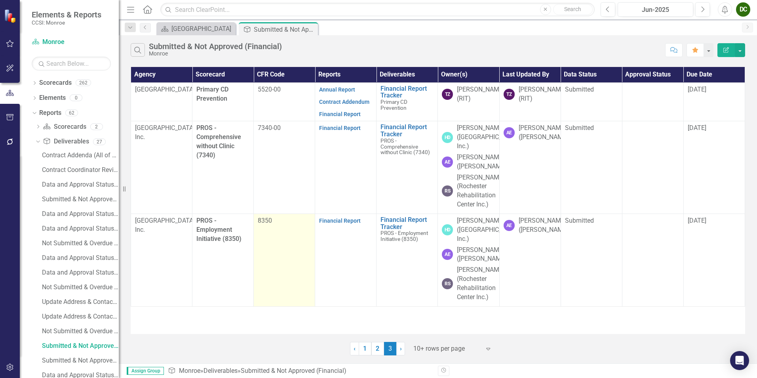
scroll to position [0, 0]
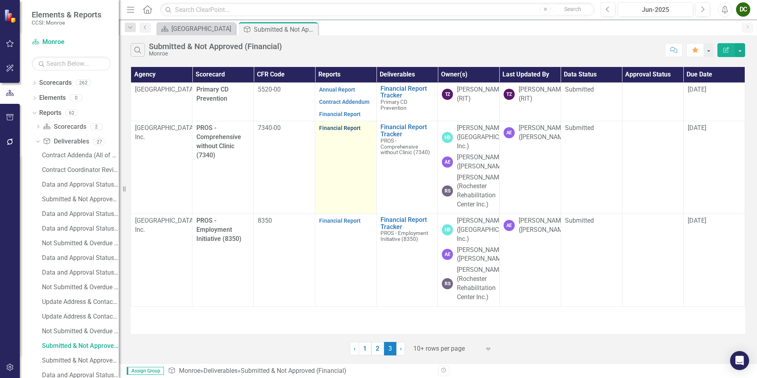
click at [329, 130] on link "Financial Report" at bounding box center [340, 128] width 42 height 6
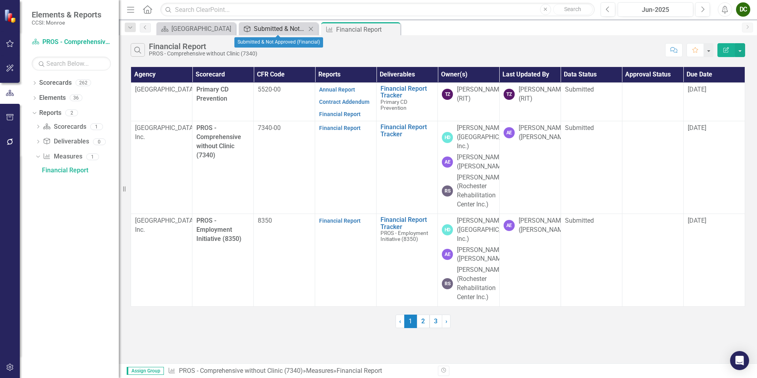
click at [281, 29] on div "Submitted & Not Approved (Financial)" at bounding box center [280, 29] width 52 height 10
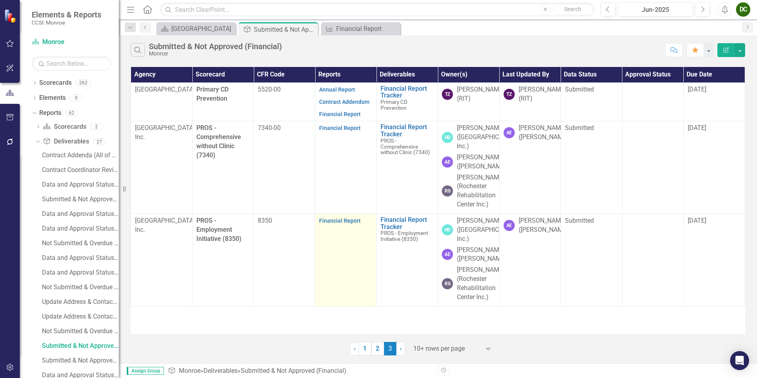
scroll to position [45, 0]
click at [352, 217] on link "Financial Report" at bounding box center [340, 220] width 42 height 6
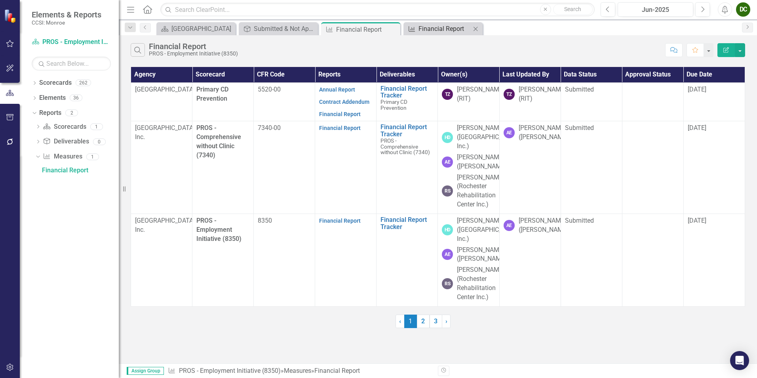
click at [412, 28] on icon at bounding box center [412, 29] width 6 height 6
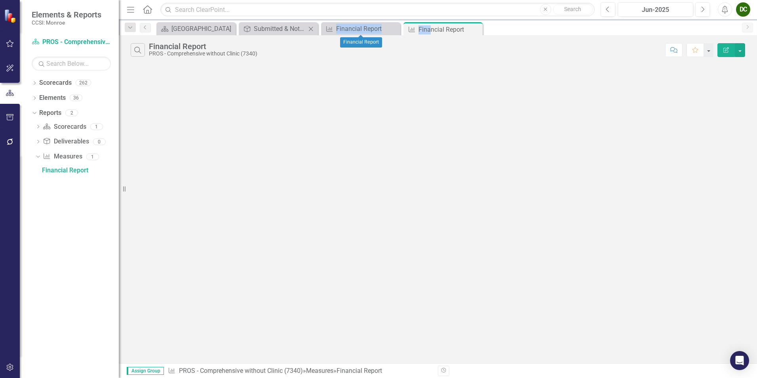
drag, startPoint x: 432, startPoint y: 27, endPoint x: 316, endPoint y: 30, distance: 115.3
click at [316, 30] on div "Scorecard [GEOGRAPHIC_DATA] Close Deliverable Submitted & Not Approved (Financi…" at bounding box center [446, 28] width 583 height 13
click at [506, 27] on div "Scorecard [GEOGRAPHIC_DATA] Close Deliverable Submitted & Not Approved (Financi…" at bounding box center [446, 28] width 583 height 13
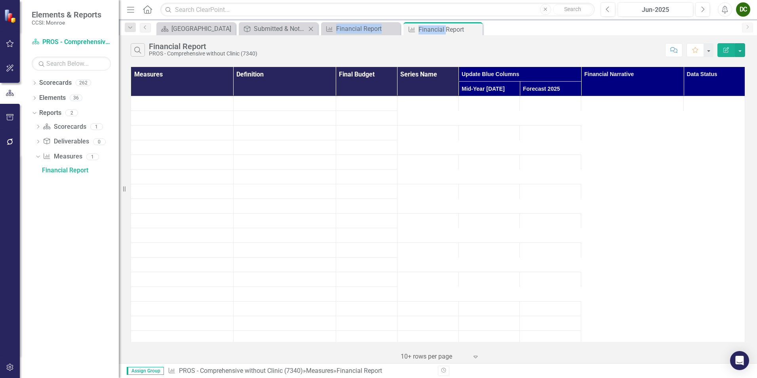
drag, startPoint x: 396, startPoint y: 33, endPoint x: 313, endPoint y: 32, distance: 84.0
click at [307, 31] on div "Scorecard [GEOGRAPHIC_DATA] Close Deliverable Submitted & Not Approved (Financi…" at bounding box center [446, 28] width 583 height 13
click at [492, 50] on div "Search Financial Report PROS - Comprehensive without Clinic (7340)" at bounding box center [396, 49] width 531 height 13
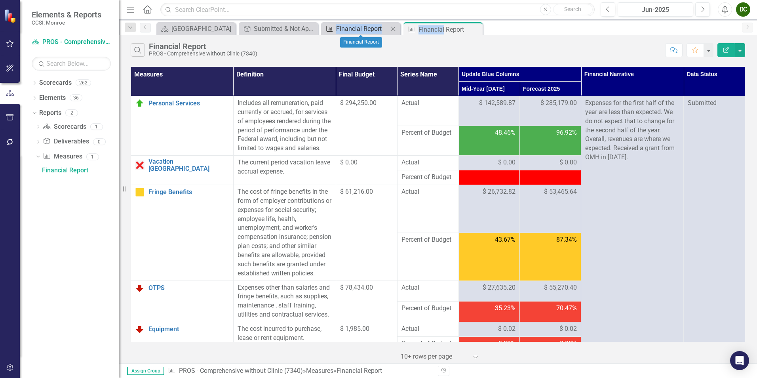
drag, startPoint x: 443, startPoint y: 30, endPoint x: 329, endPoint y: 26, distance: 114.5
click at [329, 26] on div "Scorecard [GEOGRAPHIC_DATA] Close Deliverable Submitted & Not Approved (Financi…" at bounding box center [446, 28] width 583 height 13
drag, startPoint x: 329, startPoint y: 26, endPoint x: 438, endPoint y: 49, distance: 112.2
click at [443, 48] on div "Search Financial Report PROS - Comprehensive without Clinic (7340)" at bounding box center [396, 49] width 531 height 13
drag, startPoint x: 386, startPoint y: 32, endPoint x: 502, endPoint y: 31, distance: 116.5
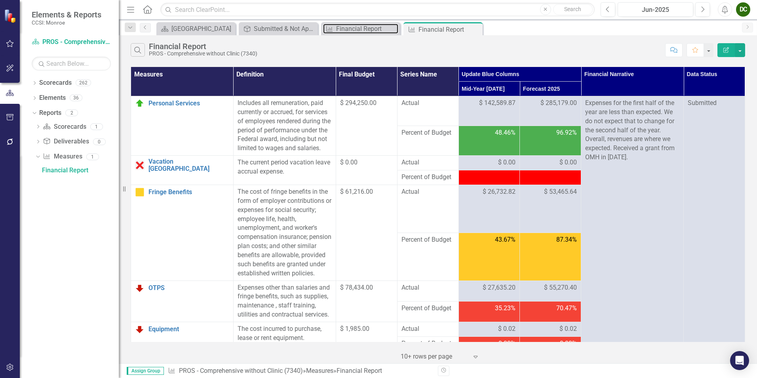
click at [502, 31] on div "Scorecard [GEOGRAPHIC_DATA] Close Deliverable Submitted & Not Approved (Financi…" at bounding box center [446, 28] width 583 height 13
click at [396, 28] on icon "Close" at bounding box center [393, 29] width 8 height 6
click at [394, 30] on icon "Close" at bounding box center [393, 29] width 8 height 6
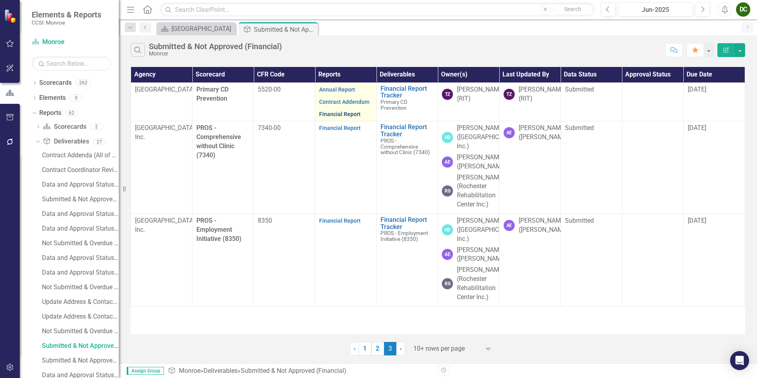
click at [344, 114] on link "Financial Report" at bounding box center [340, 114] width 42 height 6
